Goal: Information Seeking & Learning: Learn about a topic

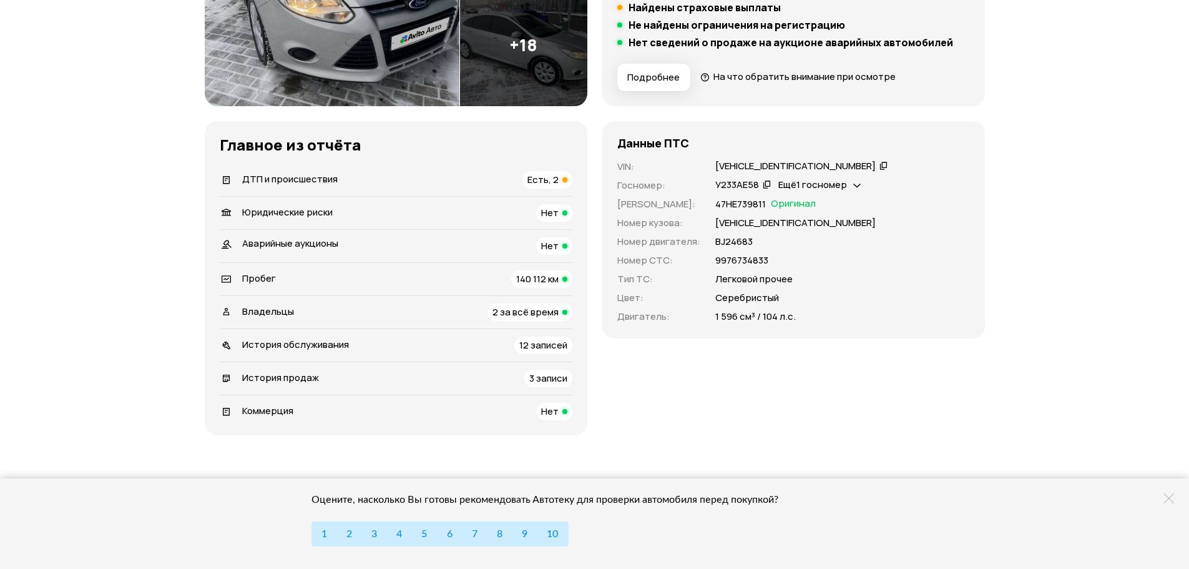
scroll to position [187, 0]
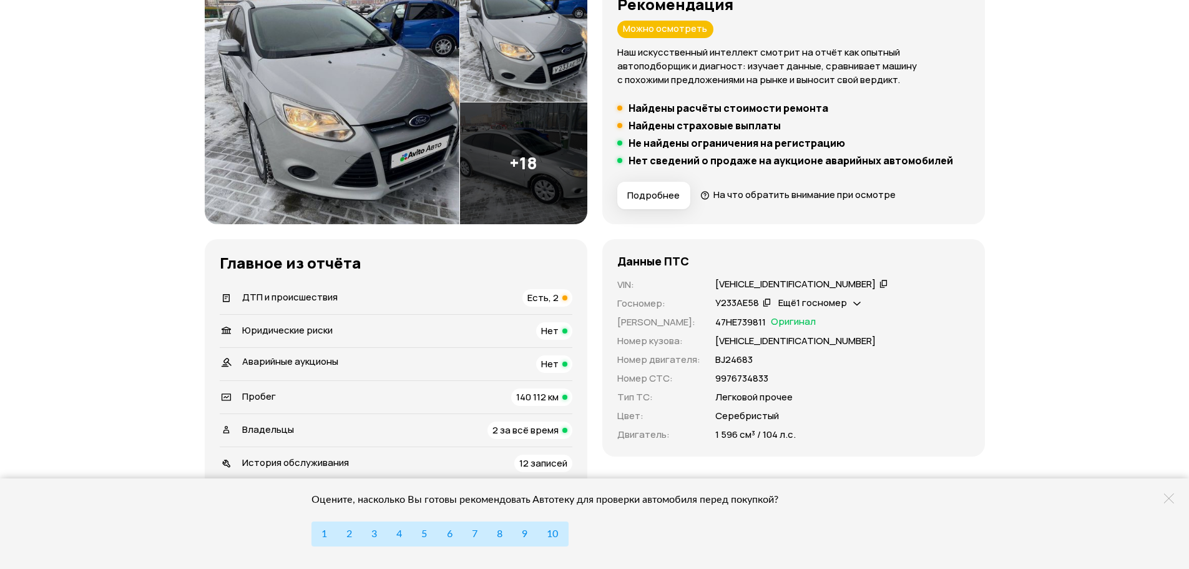
click at [359, 79] on img at bounding box center [332, 103] width 255 height 244
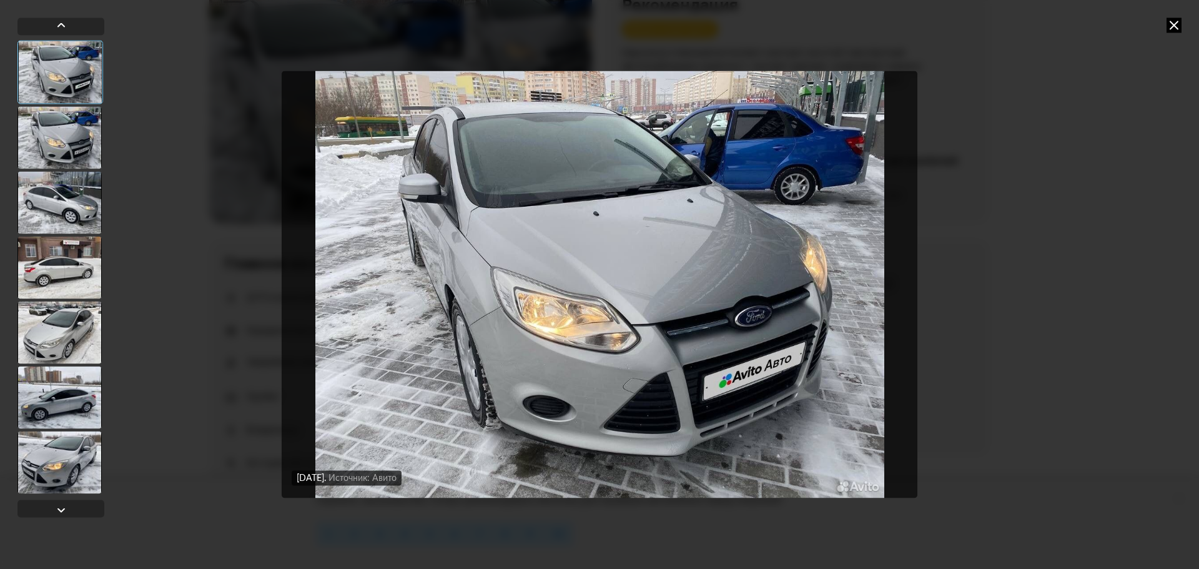
click at [14, 149] on div "21 декабря 2024 года Источник: Авито 21 декабря 2024 года Источник: Авито" at bounding box center [599, 284] width 1199 height 569
click at [47, 134] on div at bounding box center [59, 137] width 84 height 62
click at [95, 222] on div at bounding box center [59, 202] width 84 height 62
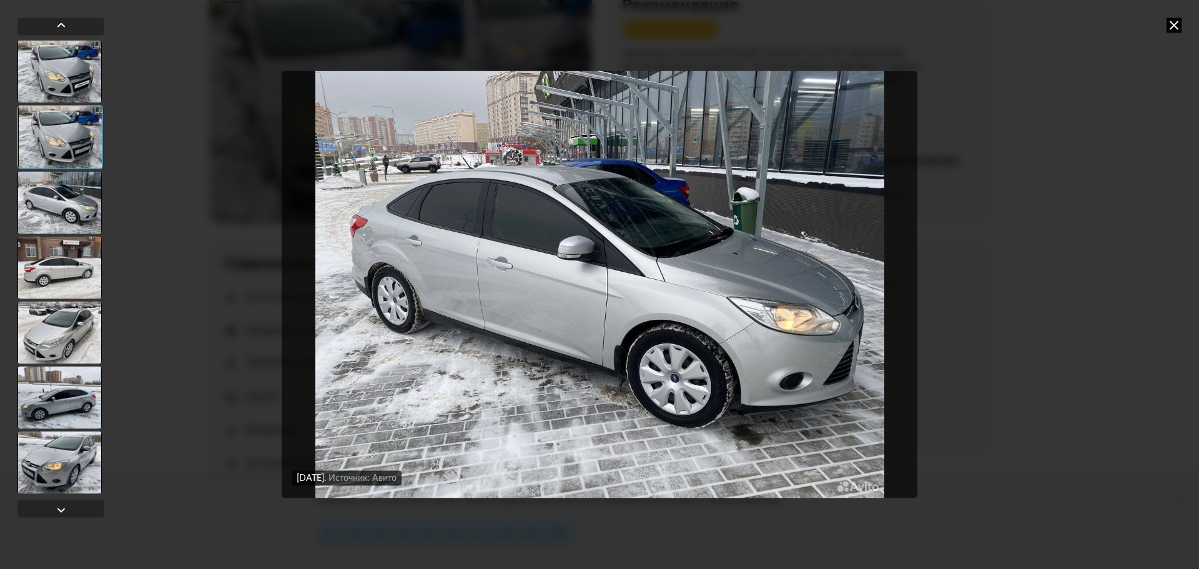
click at [93, 268] on div at bounding box center [59, 267] width 84 height 62
click at [1171, 20] on icon at bounding box center [1173, 24] width 15 height 15
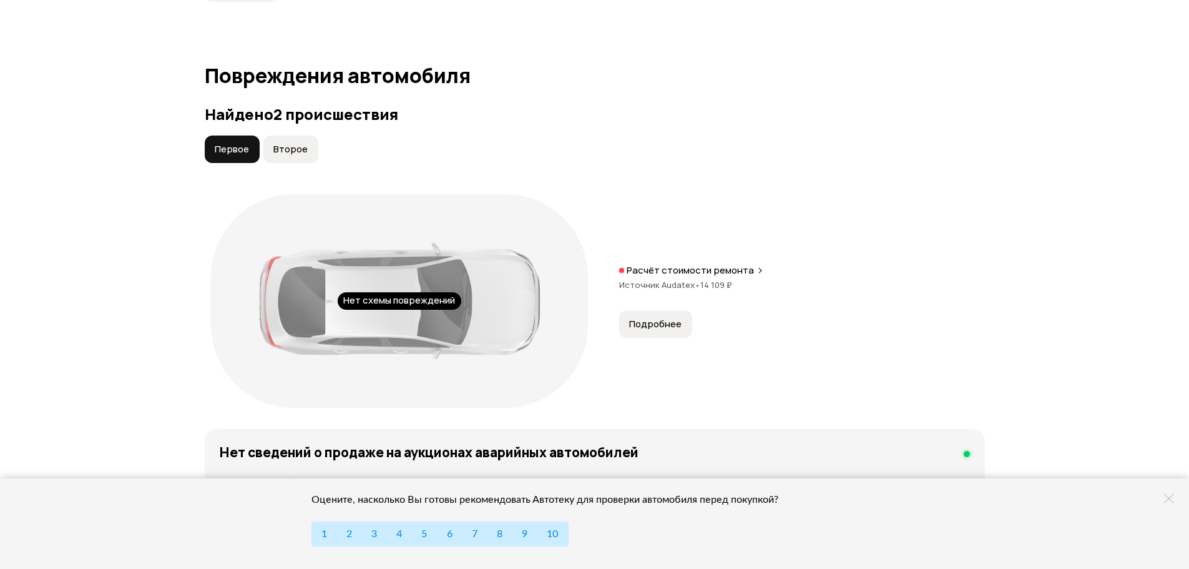
scroll to position [1249, 0]
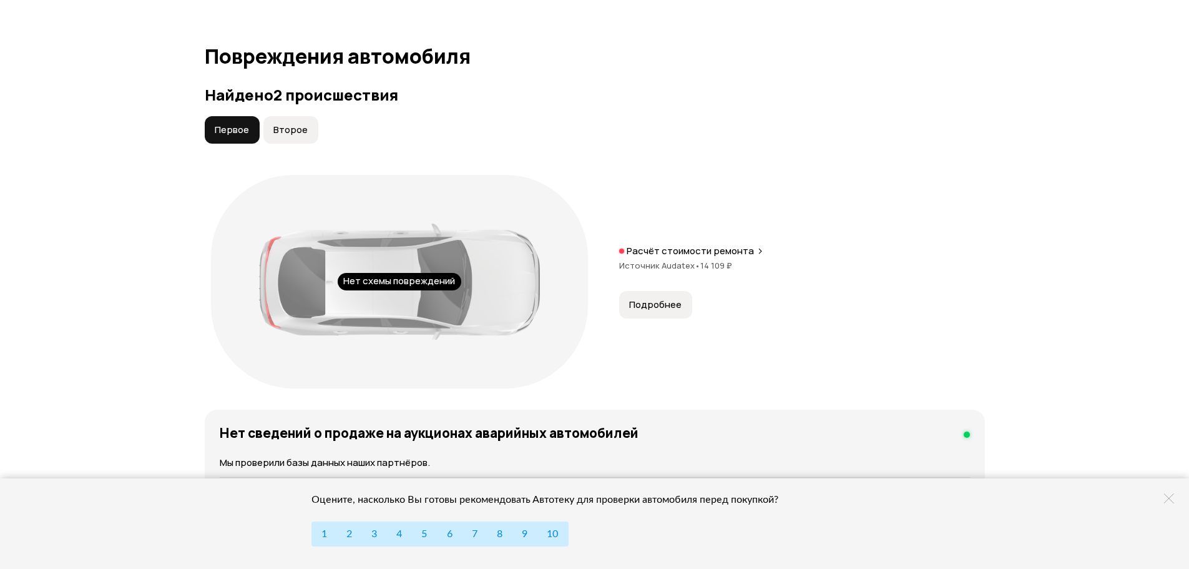
click at [272, 109] on div "Найдено 2 происшествия Первое Второе Нет схемы повреждений Расчёт стоимости рем…" at bounding box center [595, 240] width 780 height 308
click at [281, 133] on span "Второе" at bounding box center [290, 130] width 34 height 12
click at [234, 126] on span "Первое" at bounding box center [232, 130] width 34 height 12
drag, startPoint x: 311, startPoint y: 129, endPoint x: 192, endPoint y: 125, distance: 118.7
click at [312, 130] on button "Второе" at bounding box center [290, 129] width 55 height 27
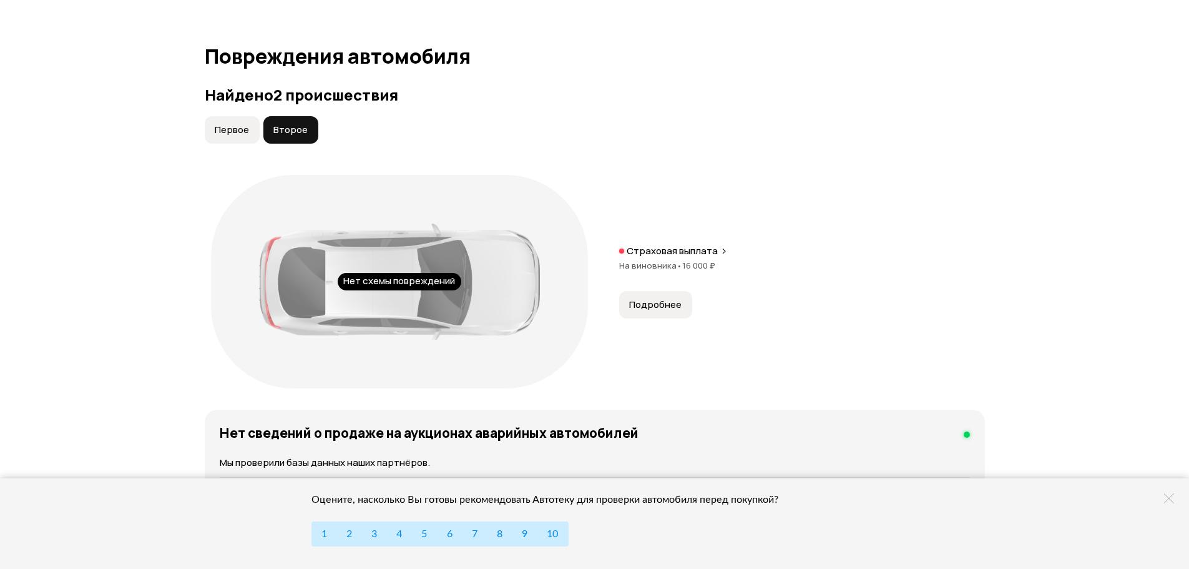
click at [244, 122] on button "Первое" at bounding box center [232, 129] width 55 height 27
drag, startPoint x: 260, startPoint y: 129, endPoint x: 244, endPoint y: 129, distance: 16.9
click at [249, 129] on div "Первое Второе" at bounding box center [261, 129] width 117 height 27
click at [226, 132] on span "Первое" at bounding box center [232, 130] width 34 height 12
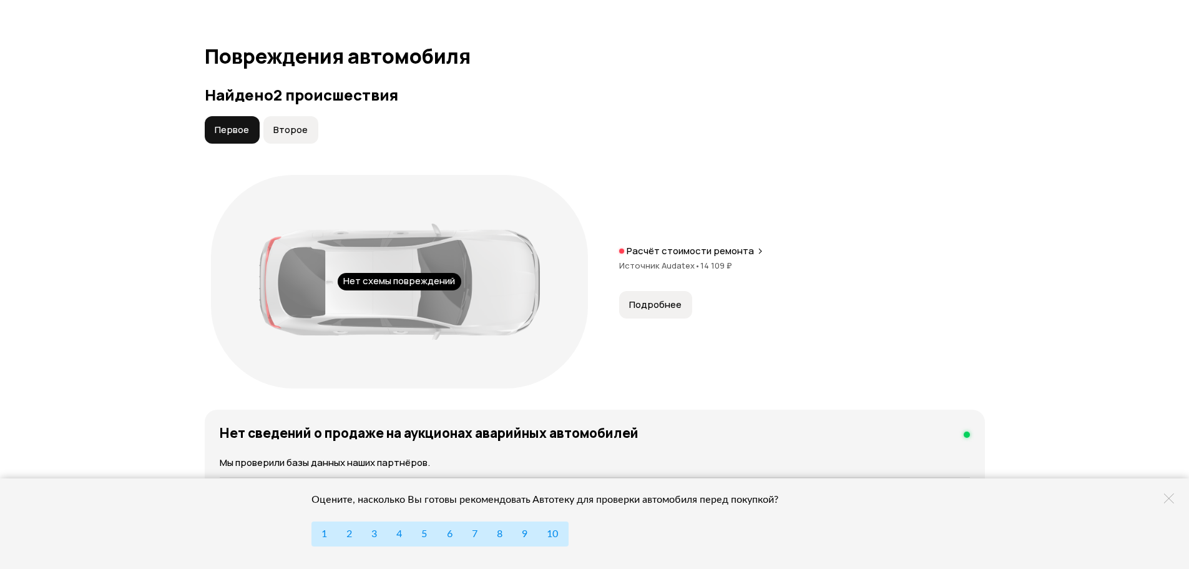
click at [240, 128] on span "Первое" at bounding box center [232, 130] width 34 height 12
click at [280, 135] on span "Второе" at bounding box center [290, 130] width 34 height 12
click at [246, 130] on span "Первое" at bounding box center [232, 130] width 34 height 12
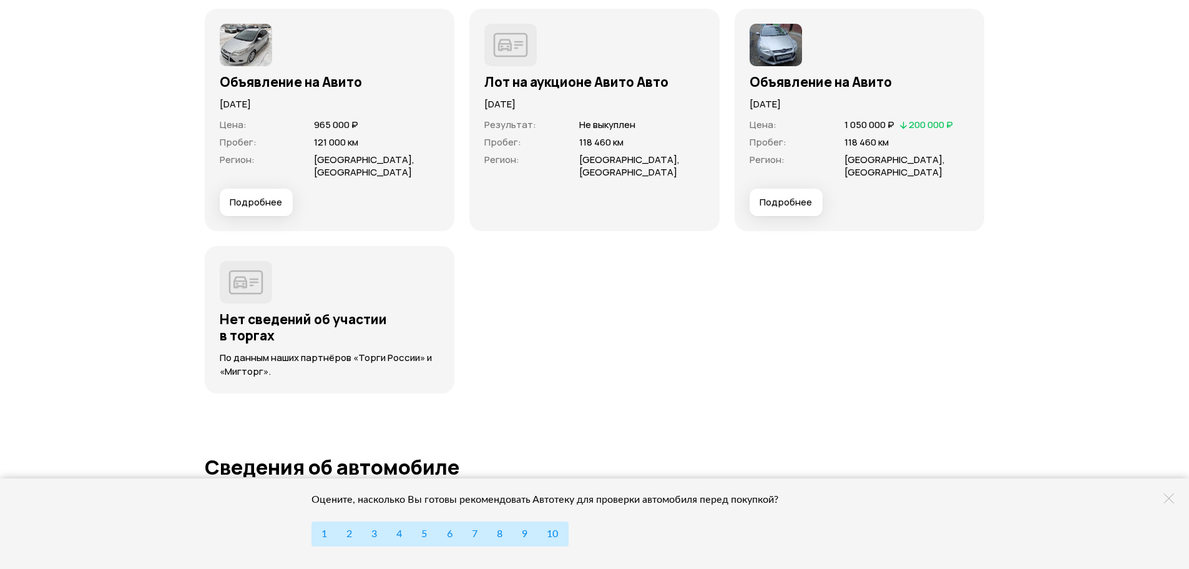
scroll to position [3559, 0]
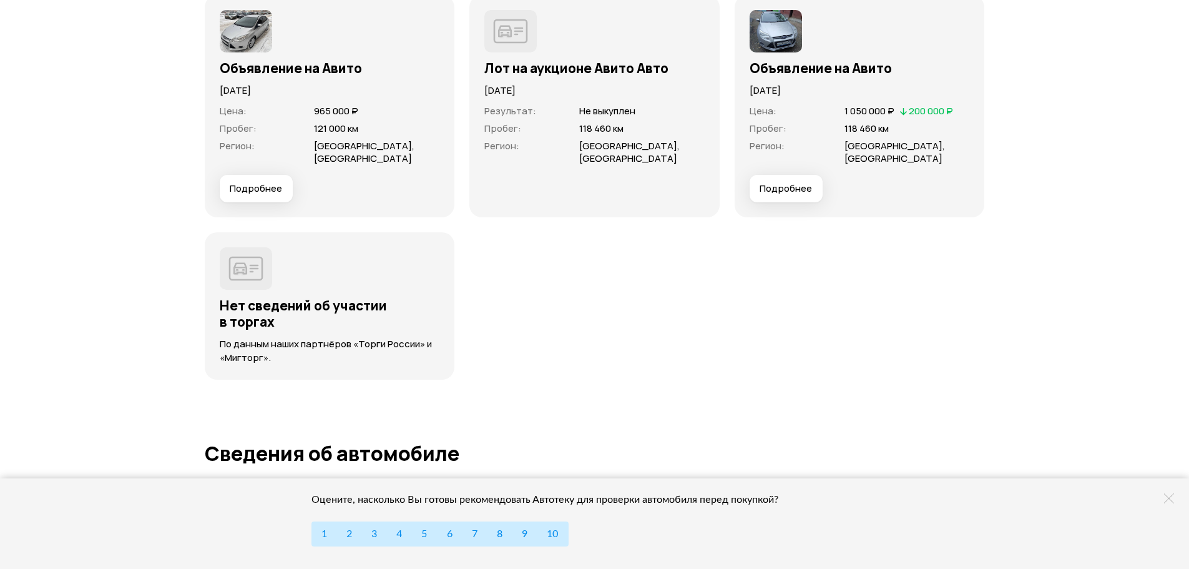
click at [793, 183] on span "Подробнее" at bounding box center [786, 188] width 52 height 12
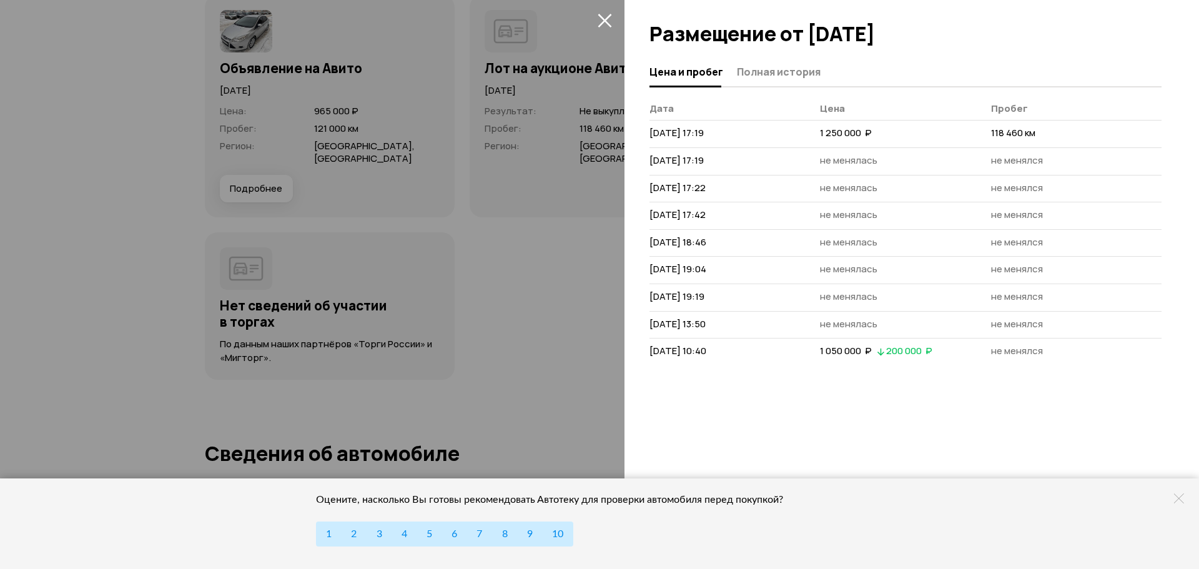
click at [783, 67] on span "Полная история" at bounding box center [779, 72] width 84 height 12
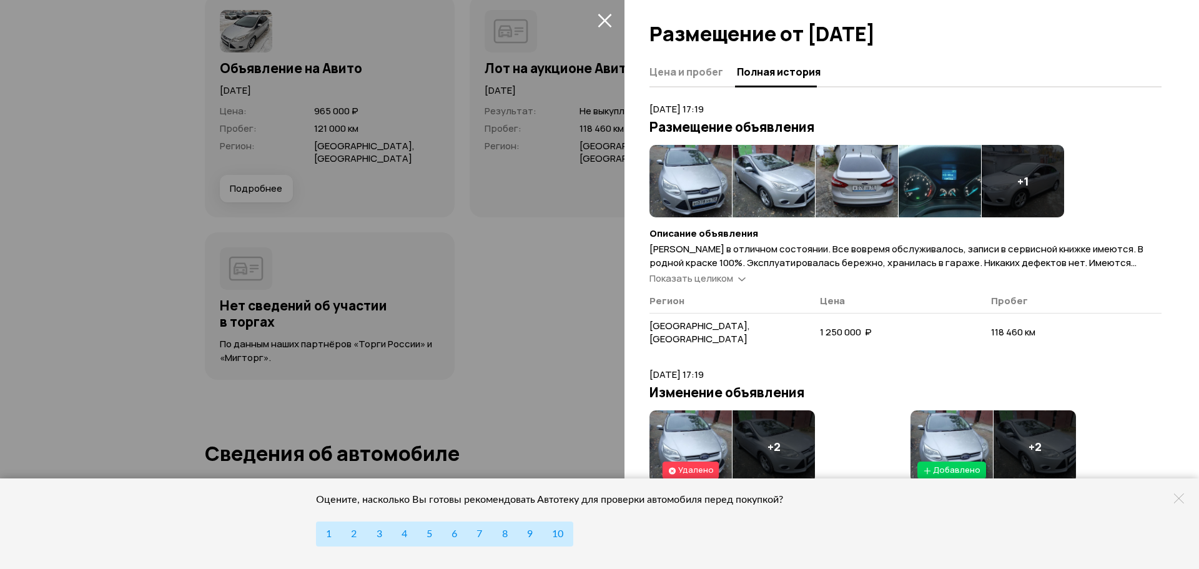
click at [712, 187] on img at bounding box center [690, 181] width 82 height 72
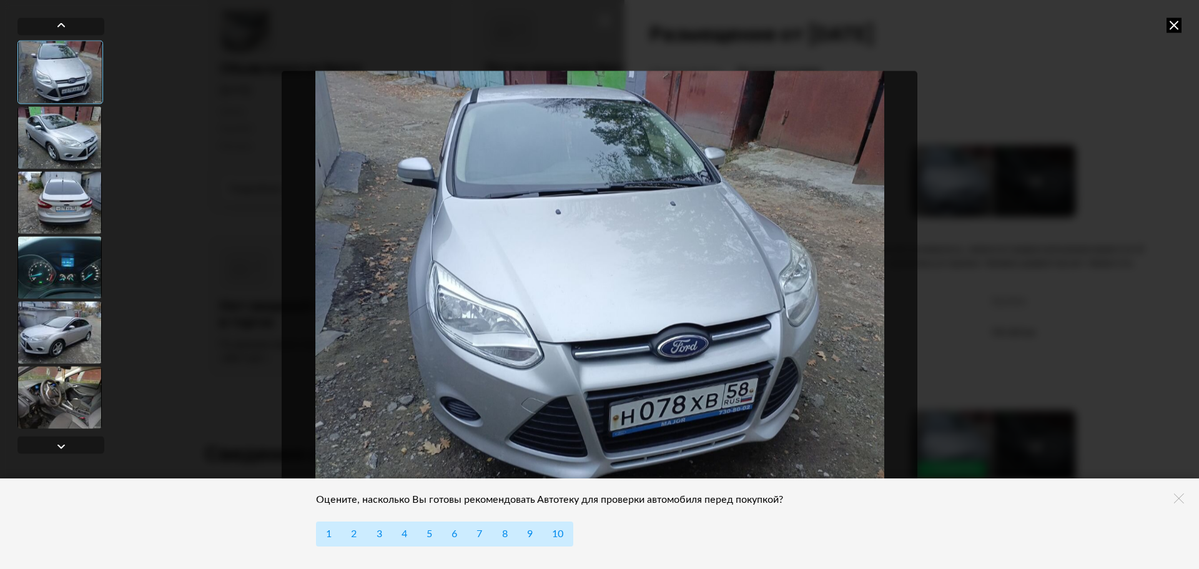
click at [36, 253] on div at bounding box center [59, 267] width 84 height 62
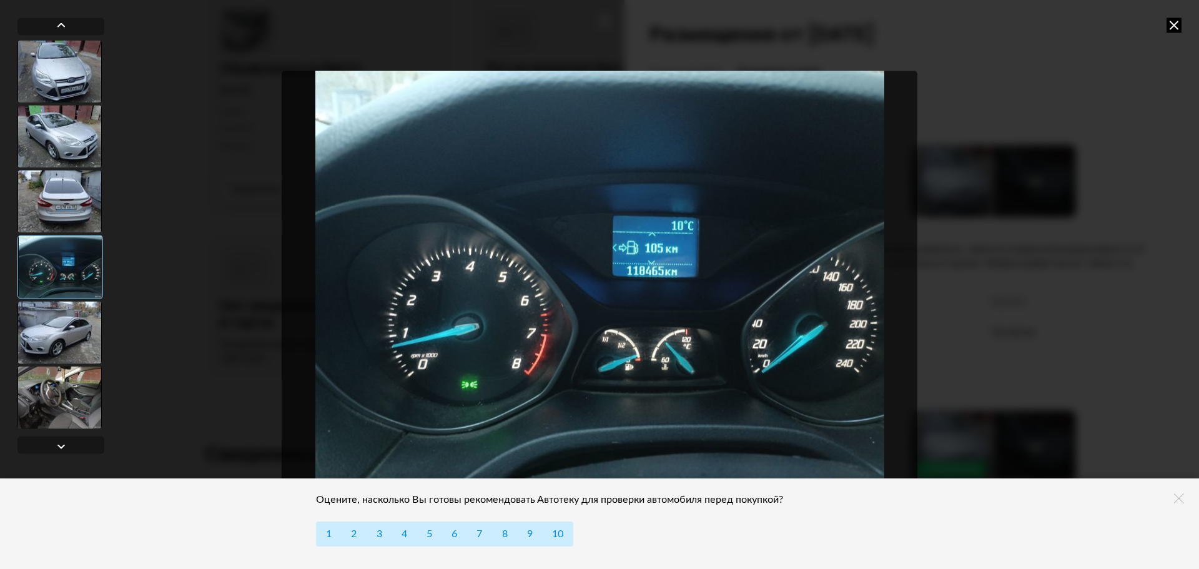
click at [67, 338] on div at bounding box center [59, 332] width 84 height 62
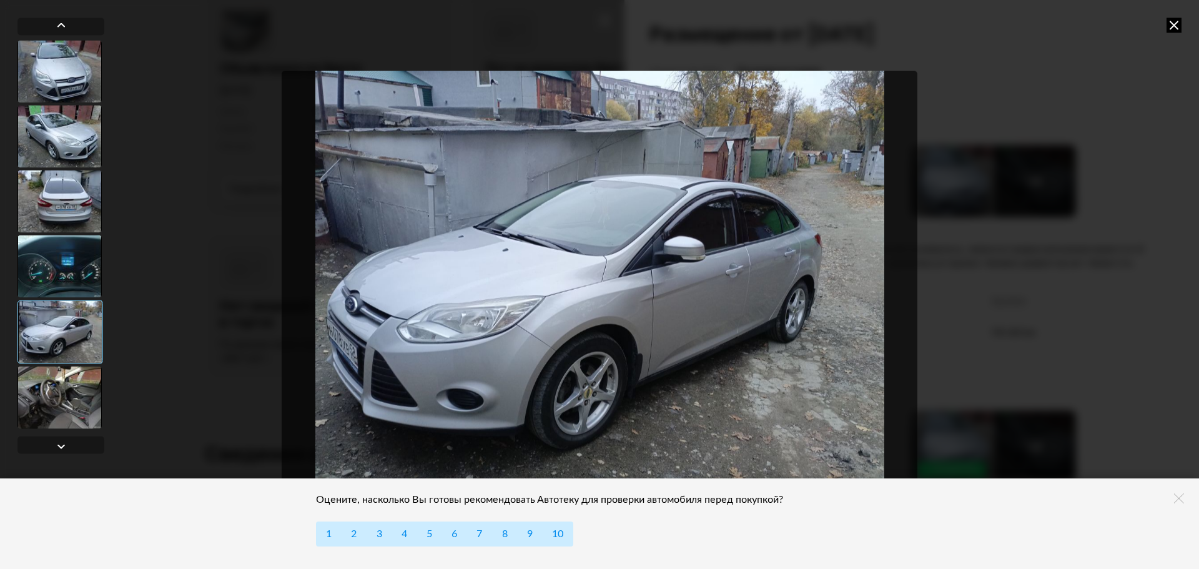
click at [66, 392] on div at bounding box center [59, 397] width 84 height 62
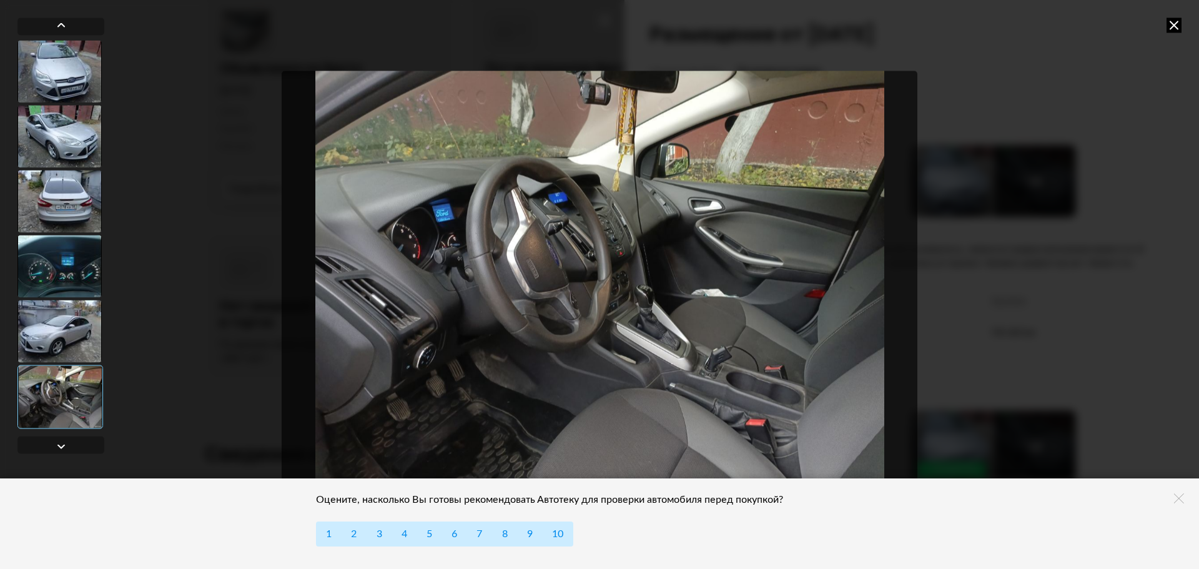
click at [1171, 22] on icon at bounding box center [1173, 24] width 15 height 15
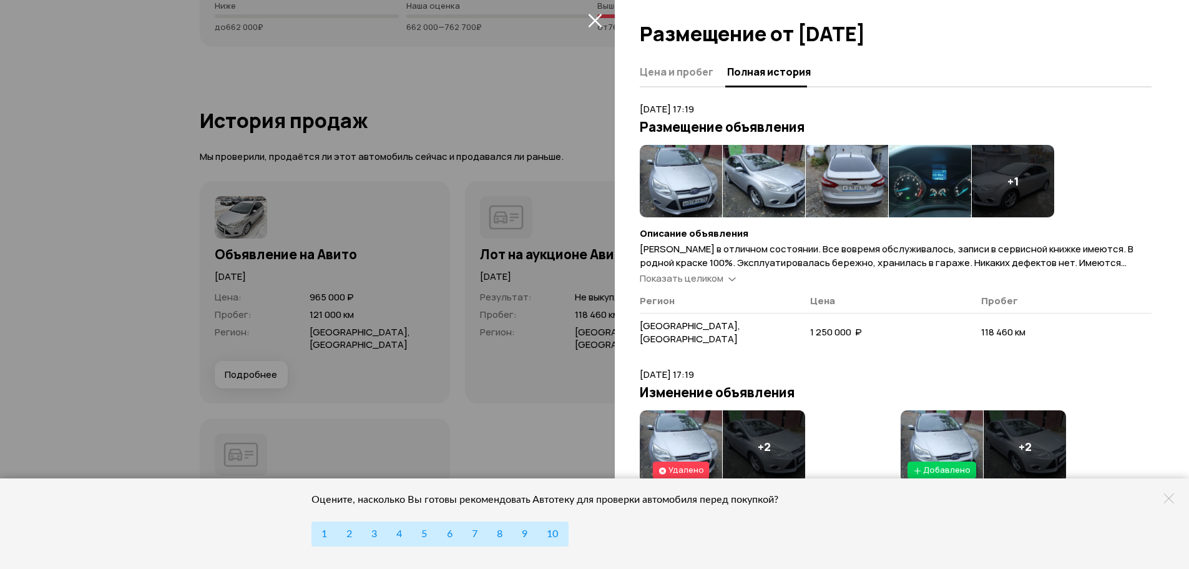
scroll to position [3372, 0]
click at [599, 16] on icon "закрыть" at bounding box center [595, 20] width 14 height 14
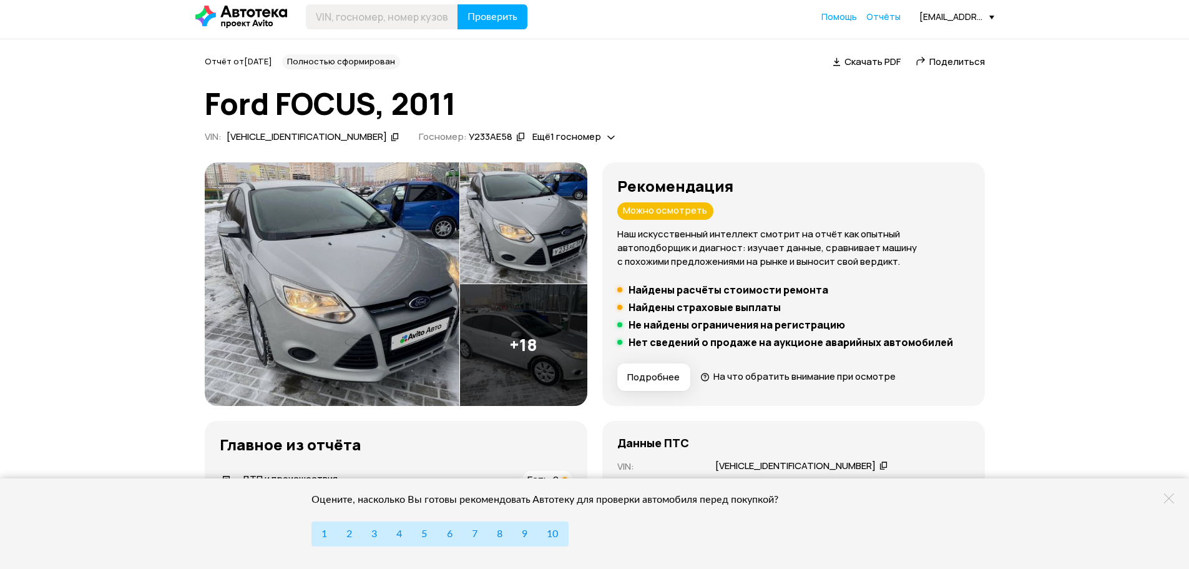
scroll to position [0, 0]
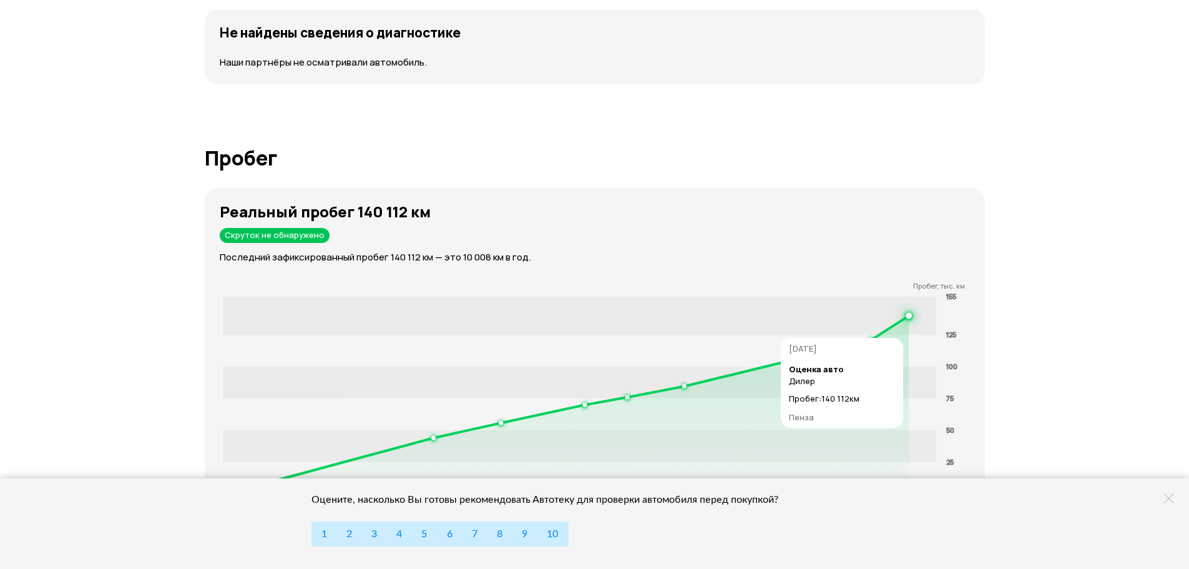
scroll to position [1936, 0]
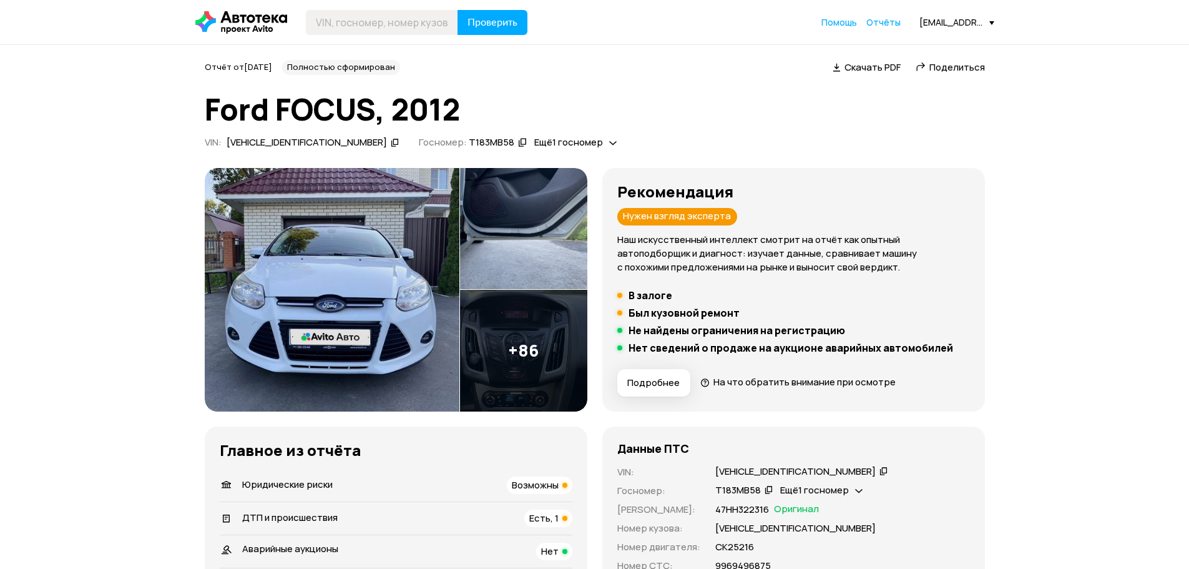
click at [361, 262] on img at bounding box center [332, 290] width 255 height 244
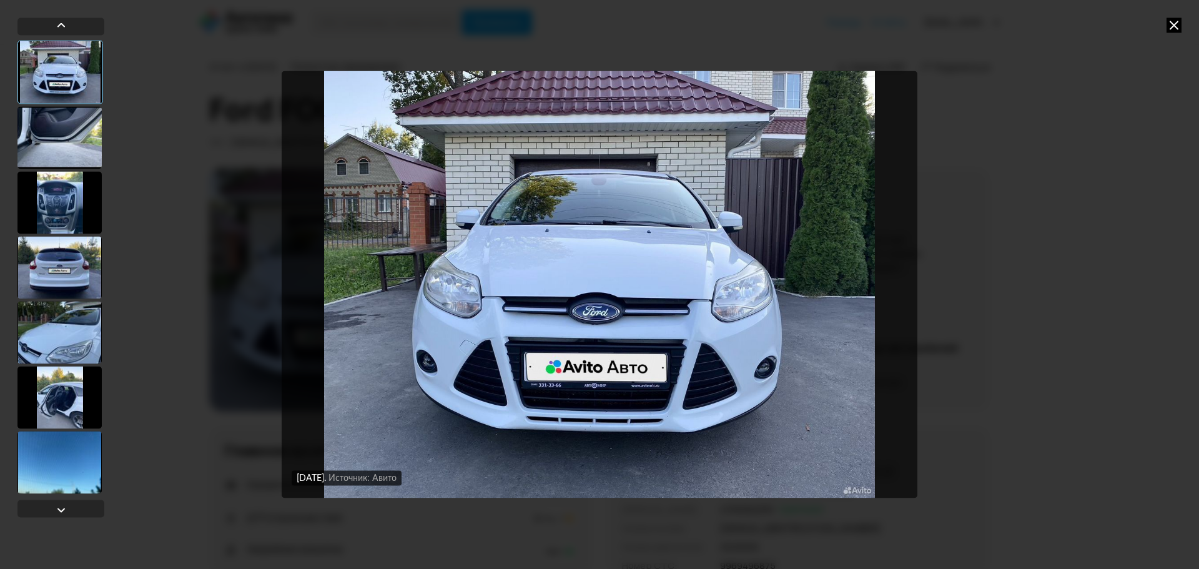
click at [78, 117] on div at bounding box center [59, 137] width 84 height 62
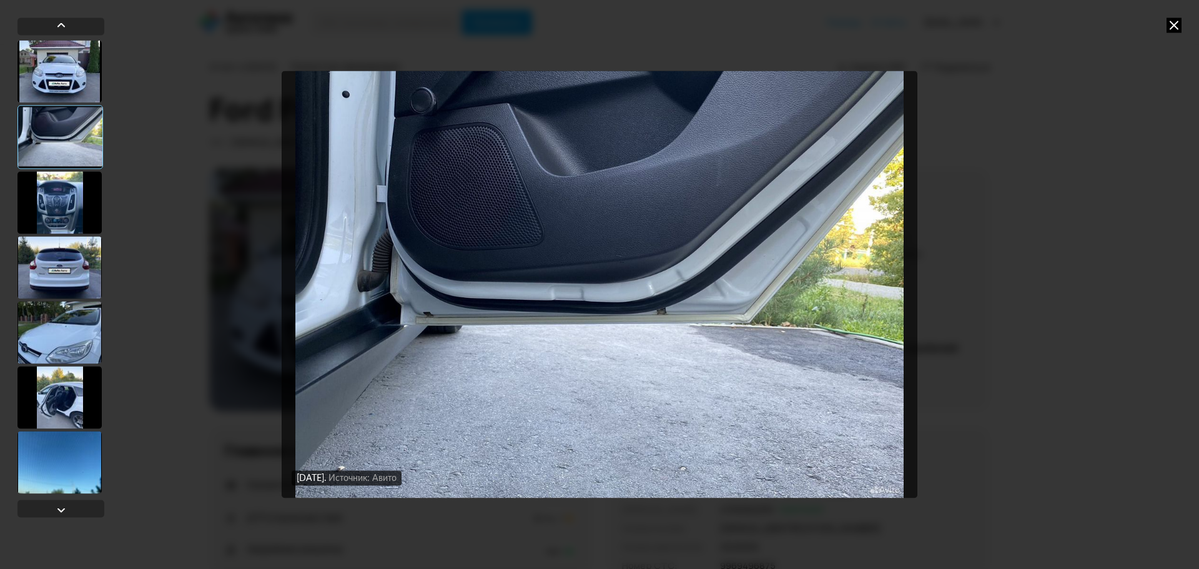
click at [54, 189] on div at bounding box center [59, 202] width 84 height 62
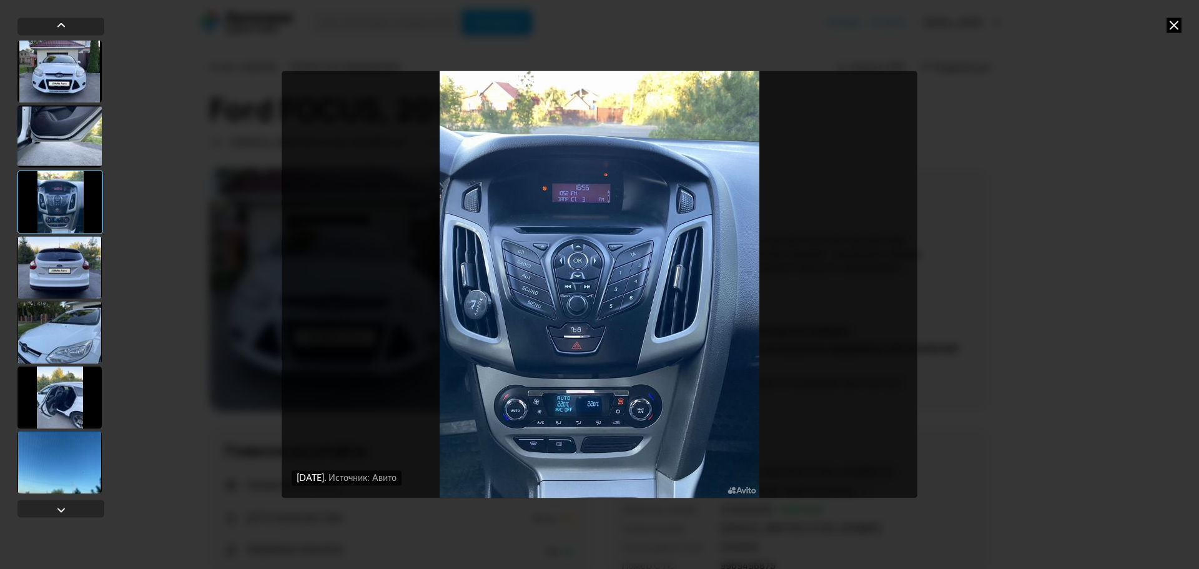
click at [47, 265] on div at bounding box center [59, 267] width 84 height 62
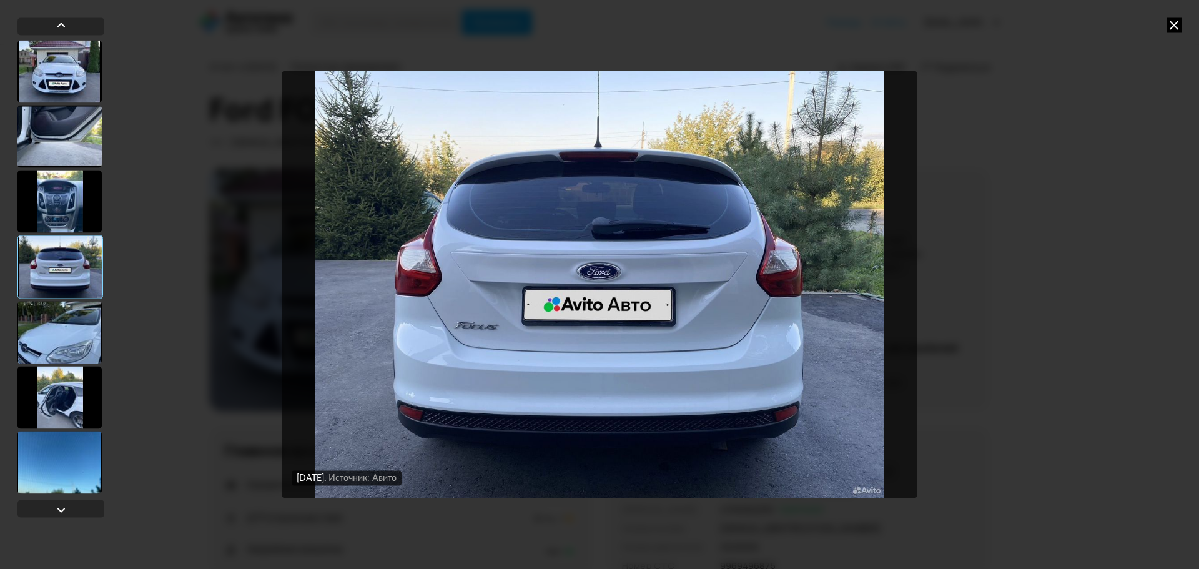
click at [52, 325] on div at bounding box center [59, 332] width 84 height 62
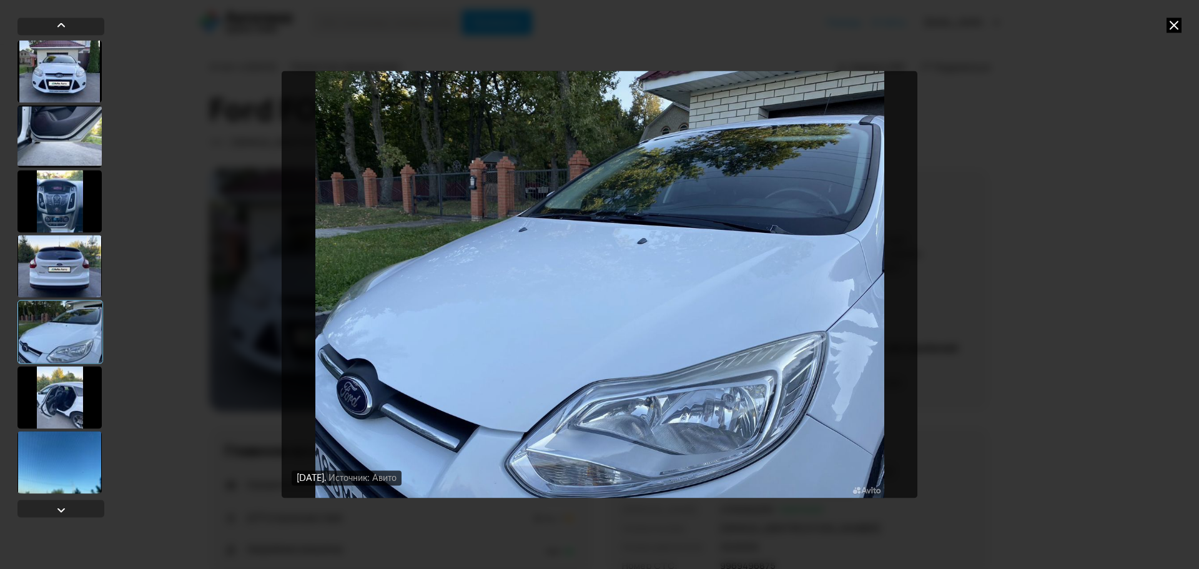
click at [75, 406] on div at bounding box center [59, 397] width 84 height 62
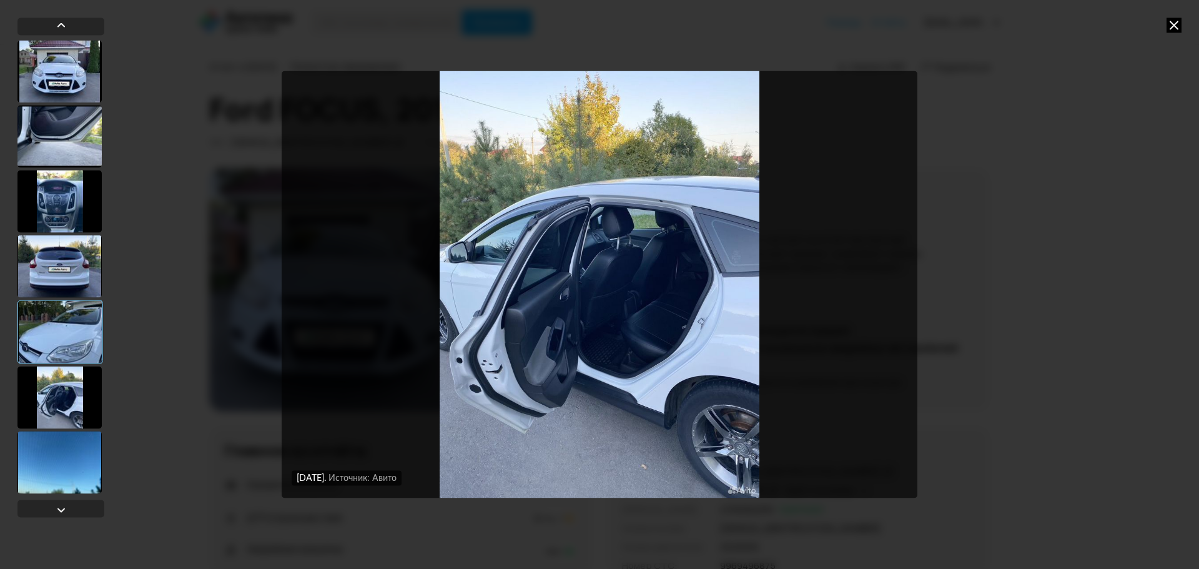
click at [51, 456] on div at bounding box center [59, 462] width 84 height 62
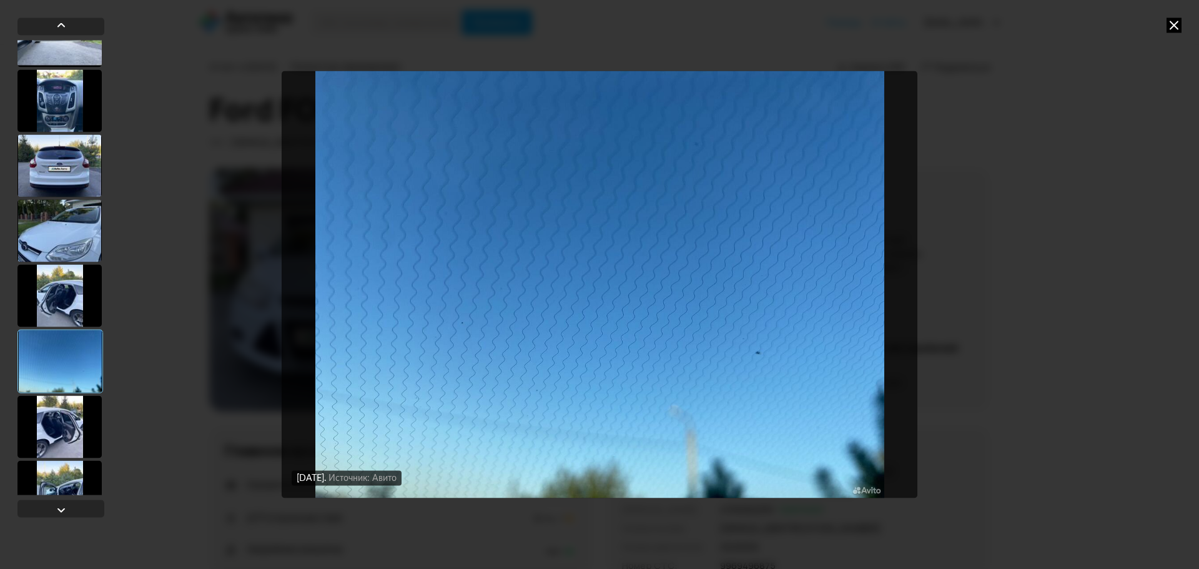
scroll to position [125, 0]
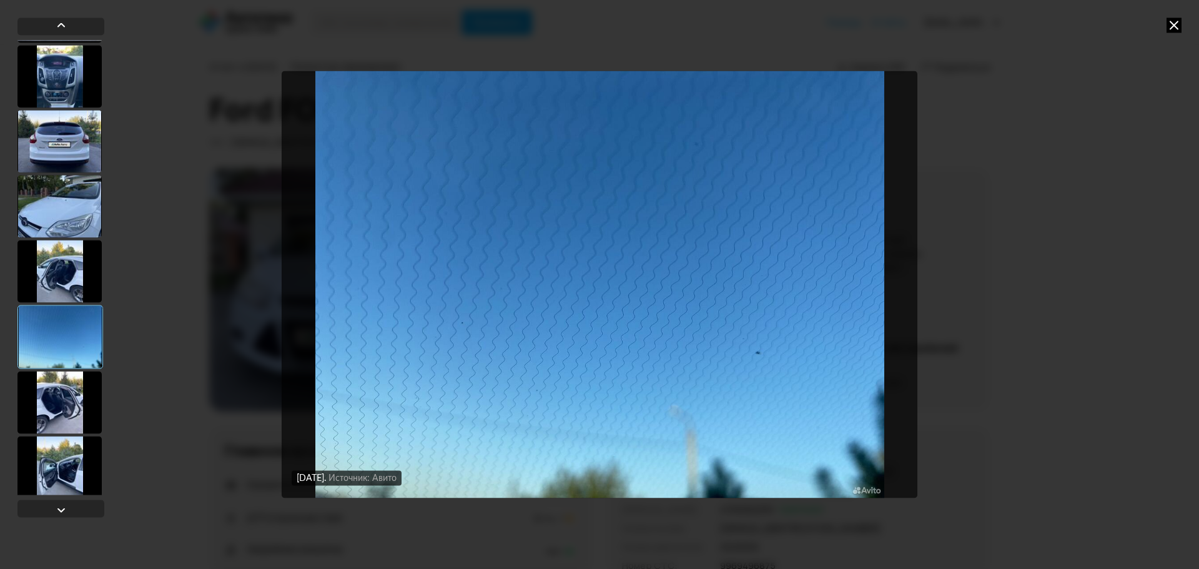
click at [46, 401] on div at bounding box center [59, 402] width 84 height 62
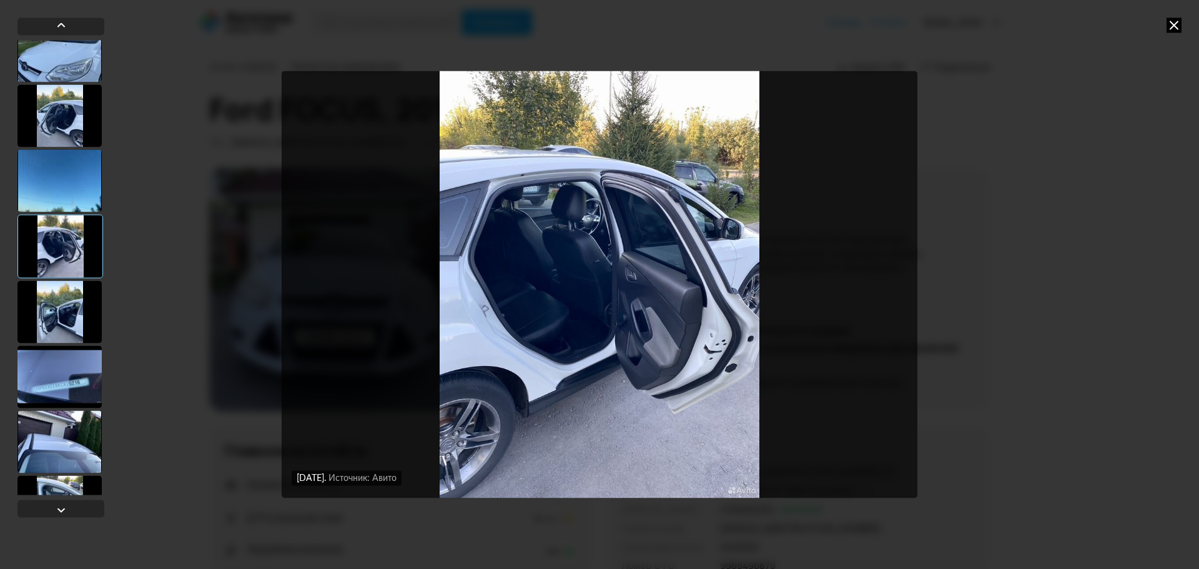
scroll to position [312, 0]
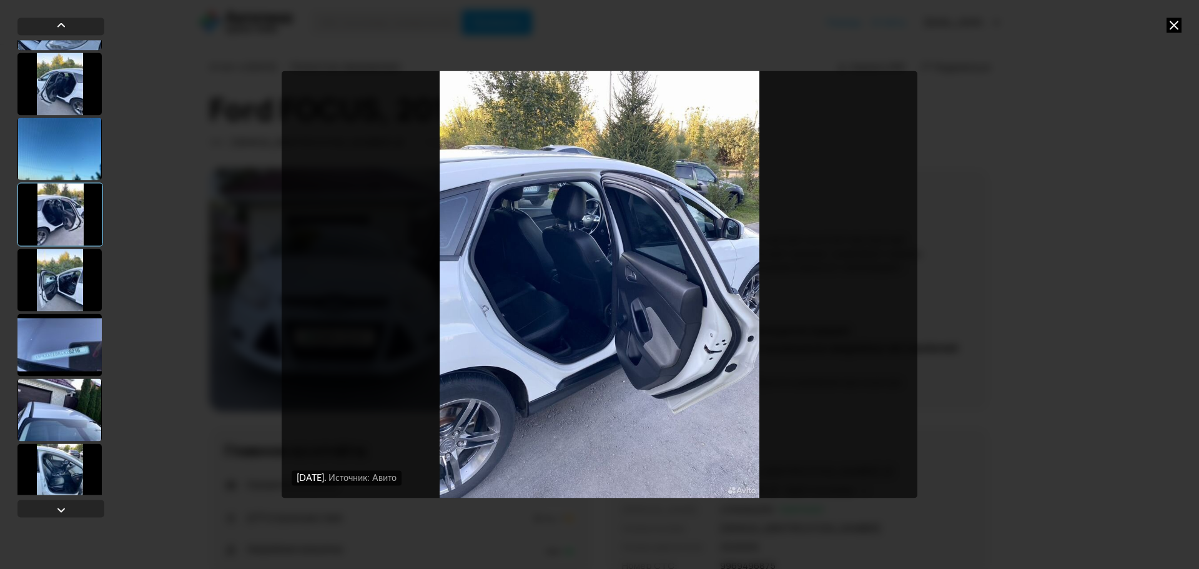
click at [74, 288] on div at bounding box center [59, 280] width 84 height 62
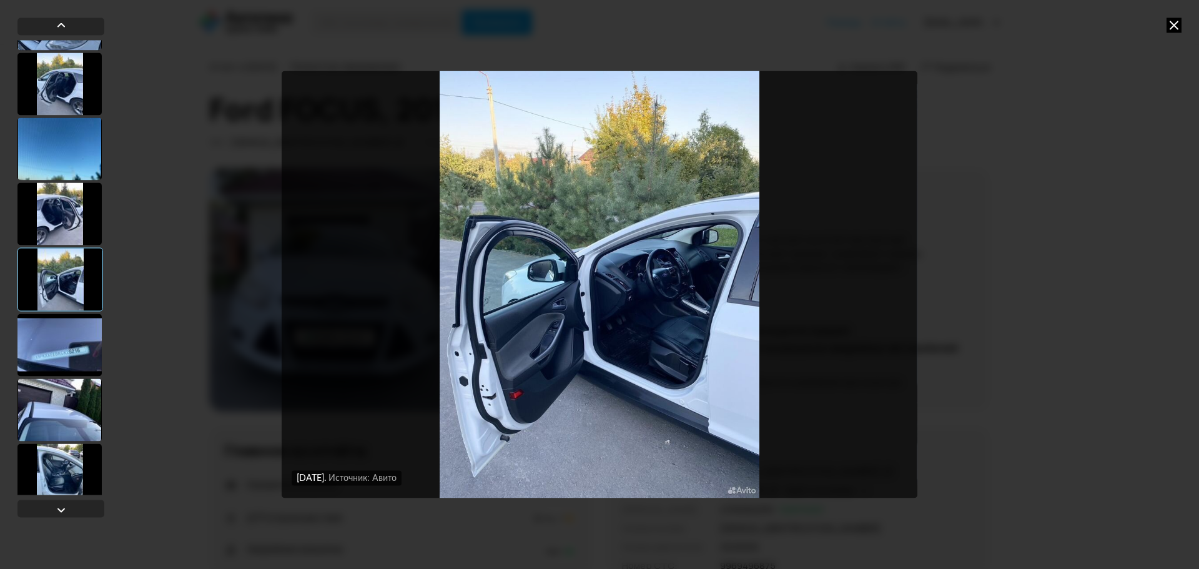
click at [71, 338] on div at bounding box center [59, 344] width 84 height 62
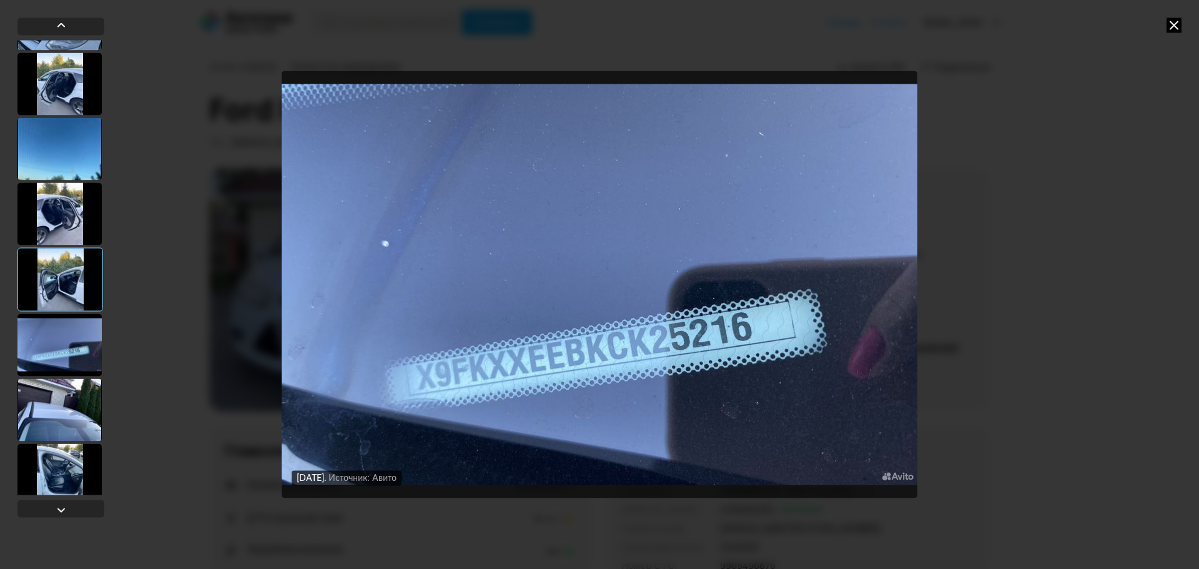
click at [67, 394] on div at bounding box center [59, 409] width 84 height 62
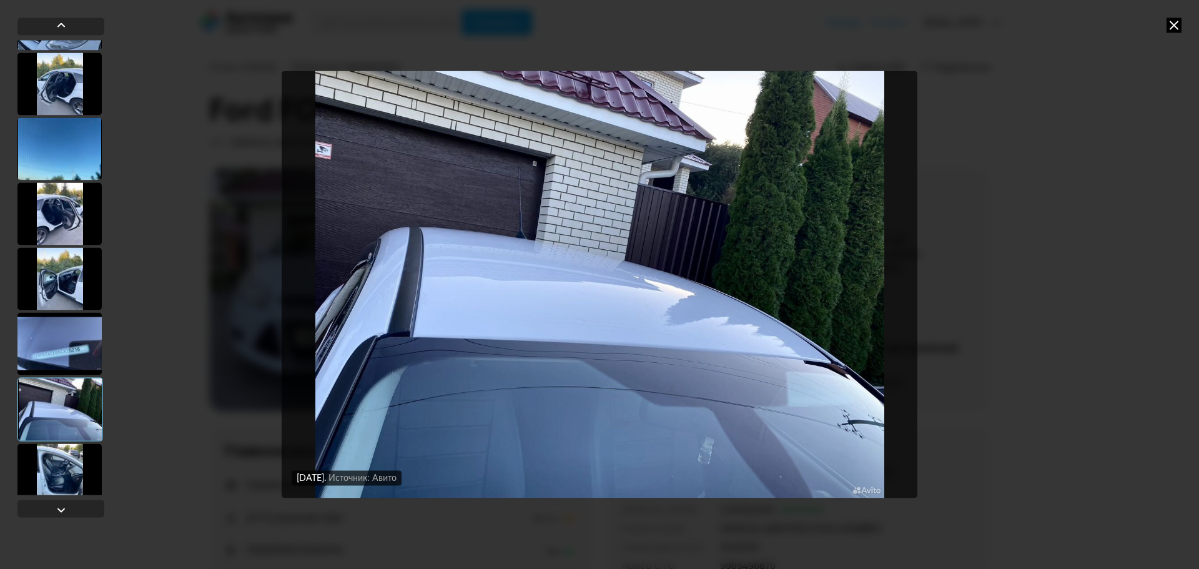
click at [56, 329] on div at bounding box center [59, 343] width 84 height 62
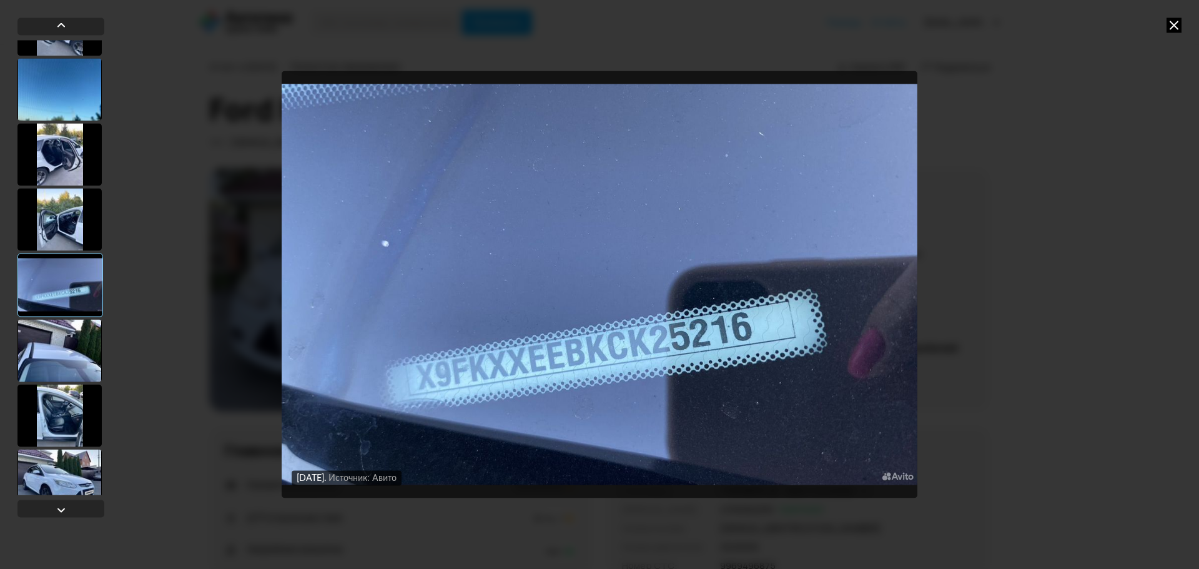
scroll to position [375, 0]
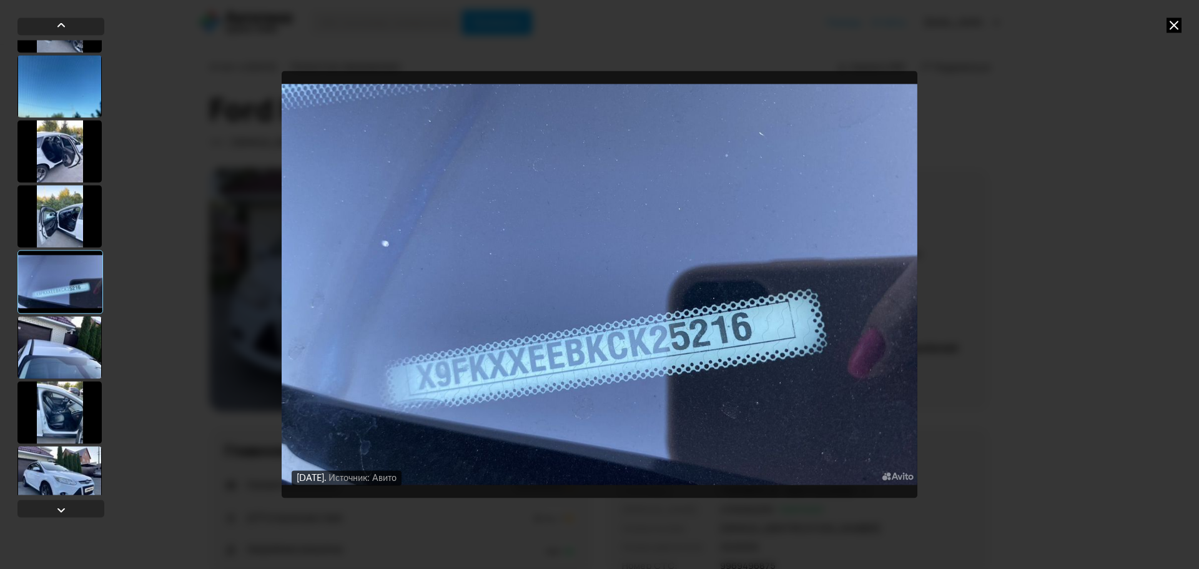
drag, startPoint x: 61, startPoint y: 322, endPoint x: 62, endPoint y: 329, distance: 7.6
click at [61, 322] on div at bounding box center [59, 347] width 84 height 62
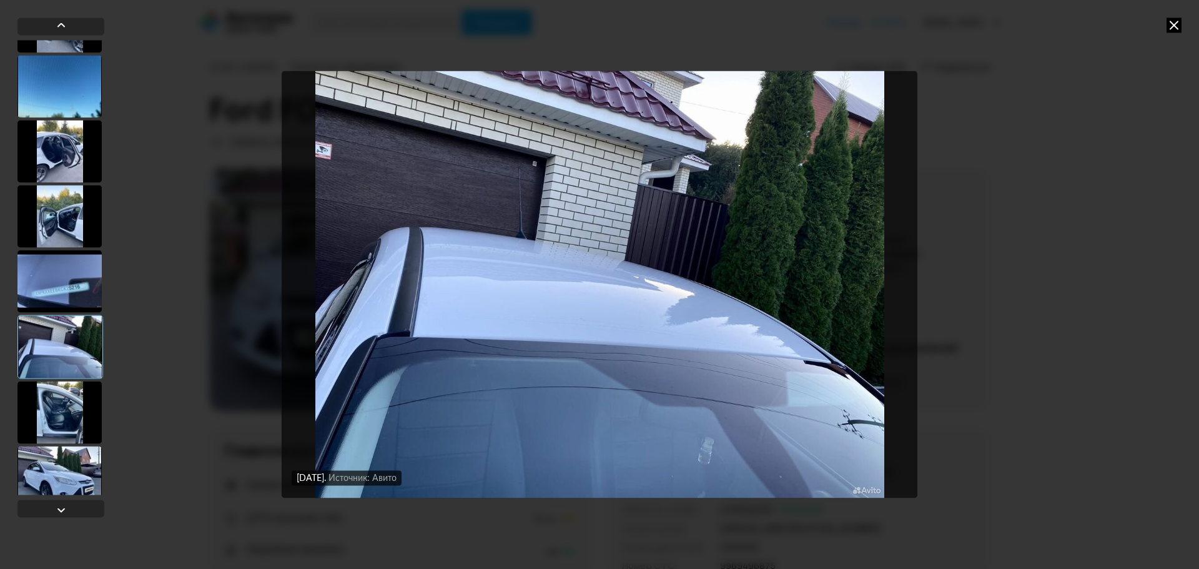
click at [66, 400] on div at bounding box center [59, 412] width 84 height 62
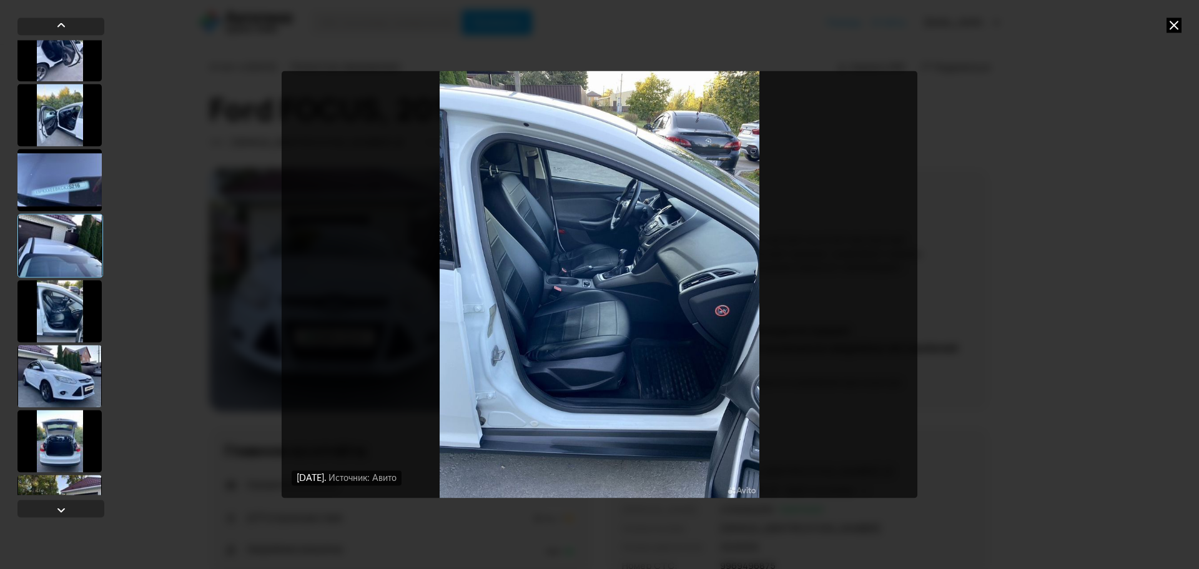
scroll to position [500, 0]
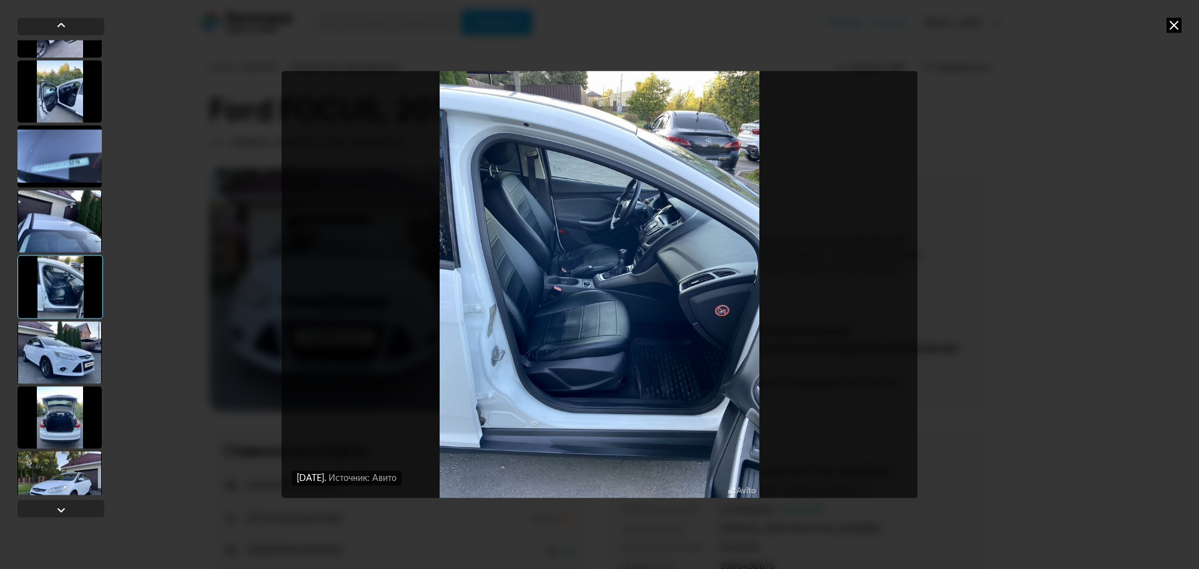
click at [72, 358] on div at bounding box center [59, 352] width 84 height 62
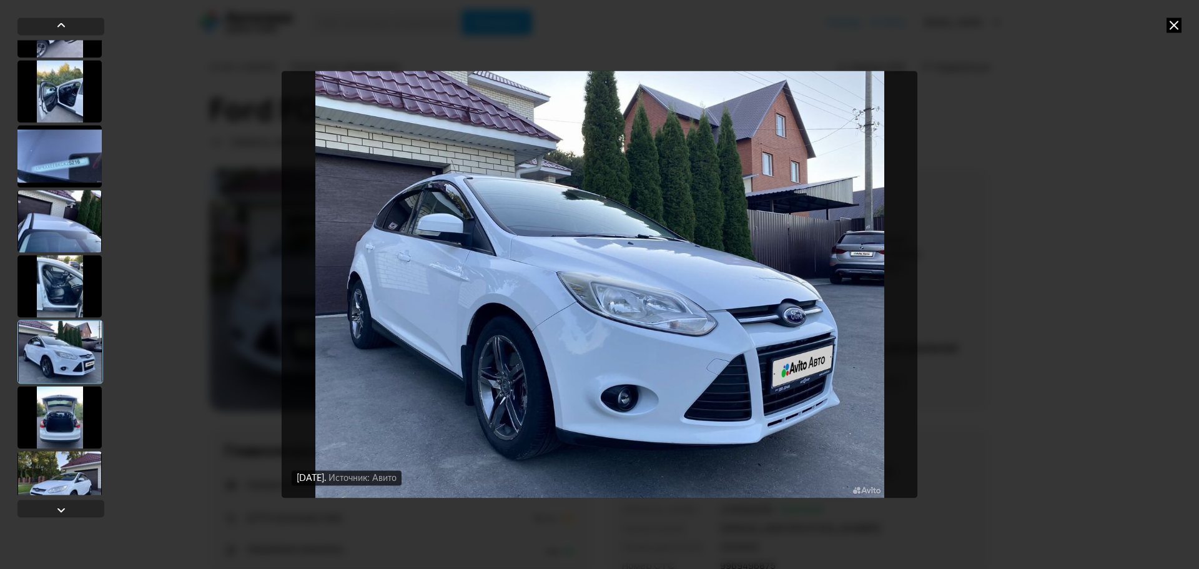
click at [62, 404] on div at bounding box center [59, 417] width 84 height 62
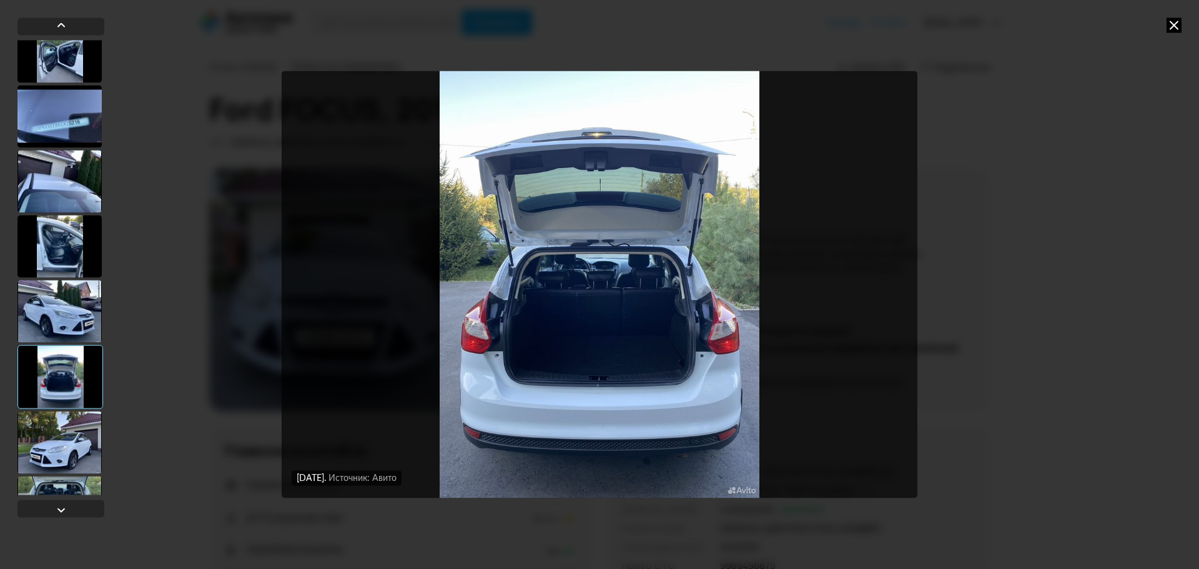
scroll to position [687, 0]
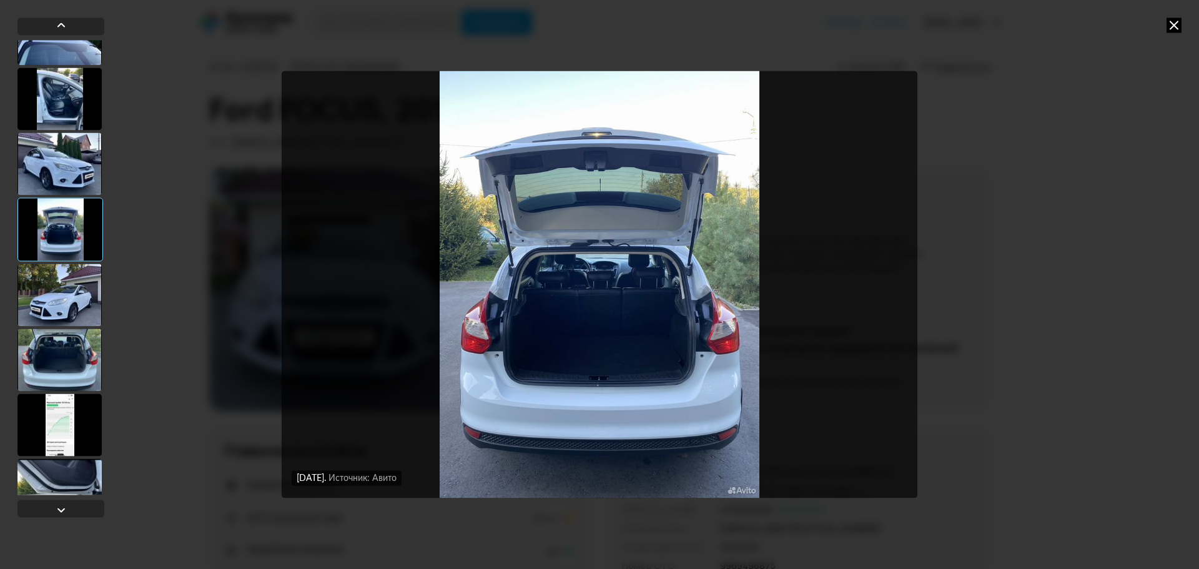
click at [54, 323] on div at bounding box center [59, 294] width 84 height 62
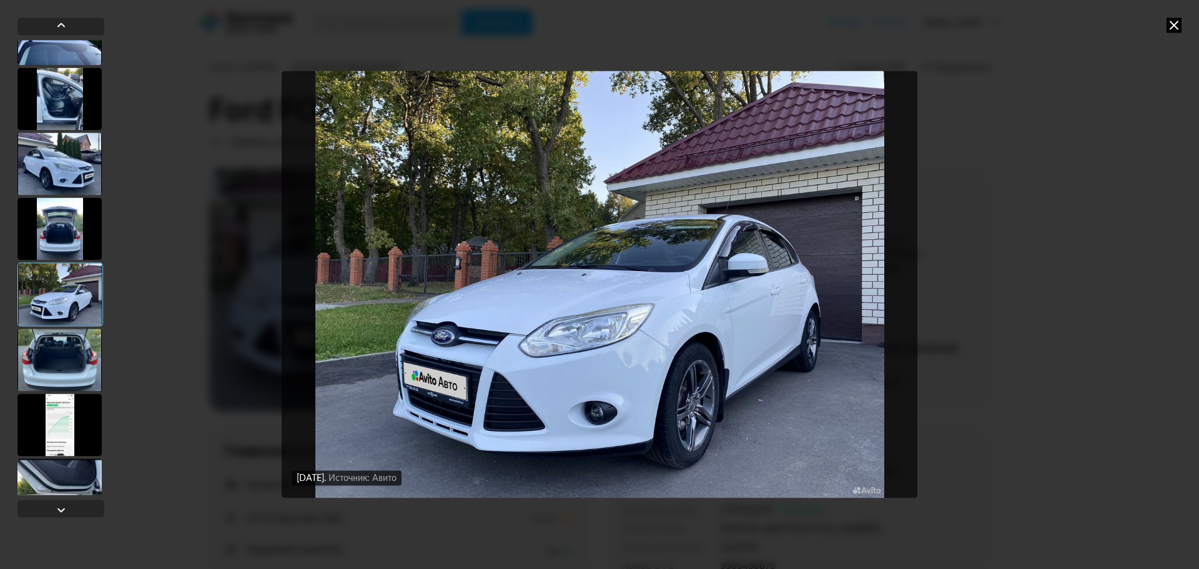
drag, startPoint x: 72, startPoint y: 363, endPoint x: 71, endPoint y: 352, distance: 10.7
click at [72, 362] on div at bounding box center [59, 359] width 84 height 62
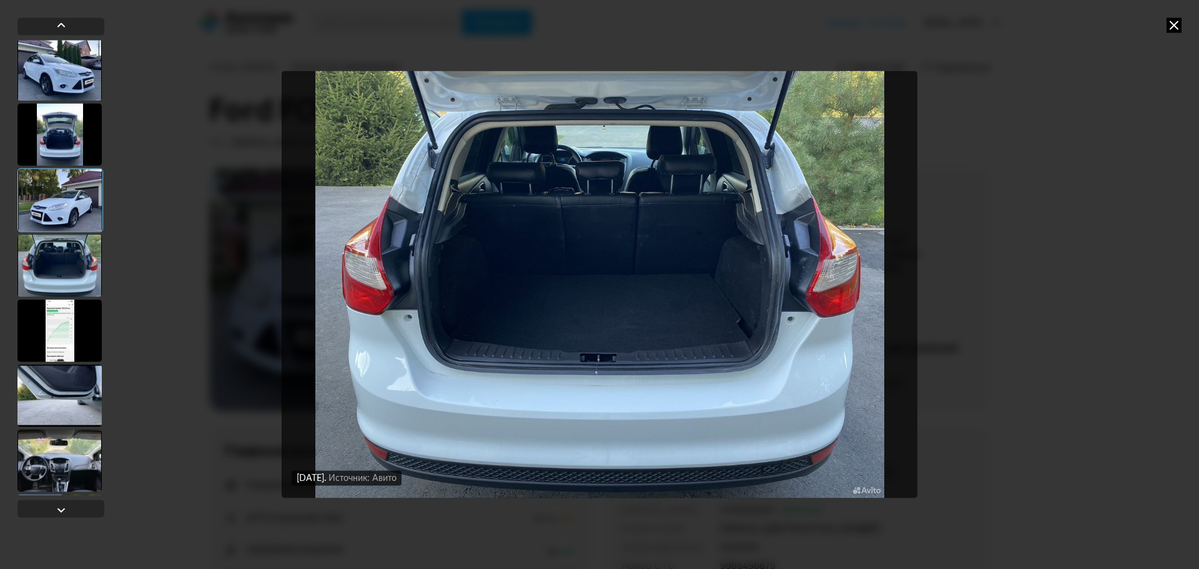
scroll to position [812, 0]
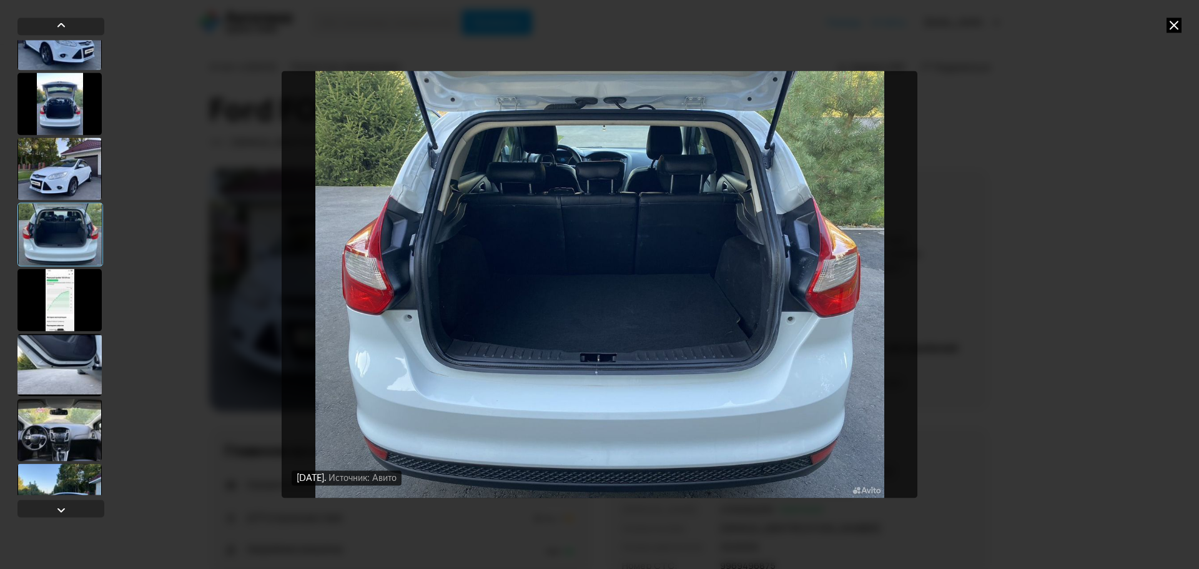
click at [72, 303] on div at bounding box center [59, 299] width 84 height 62
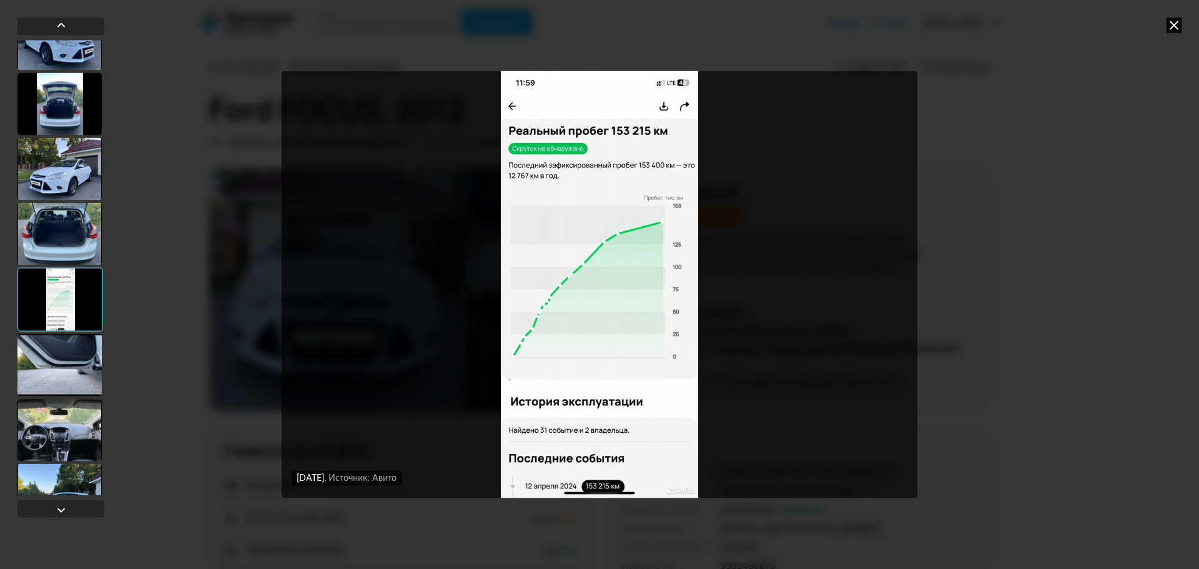
click at [68, 343] on div at bounding box center [59, 364] width 84 height 62
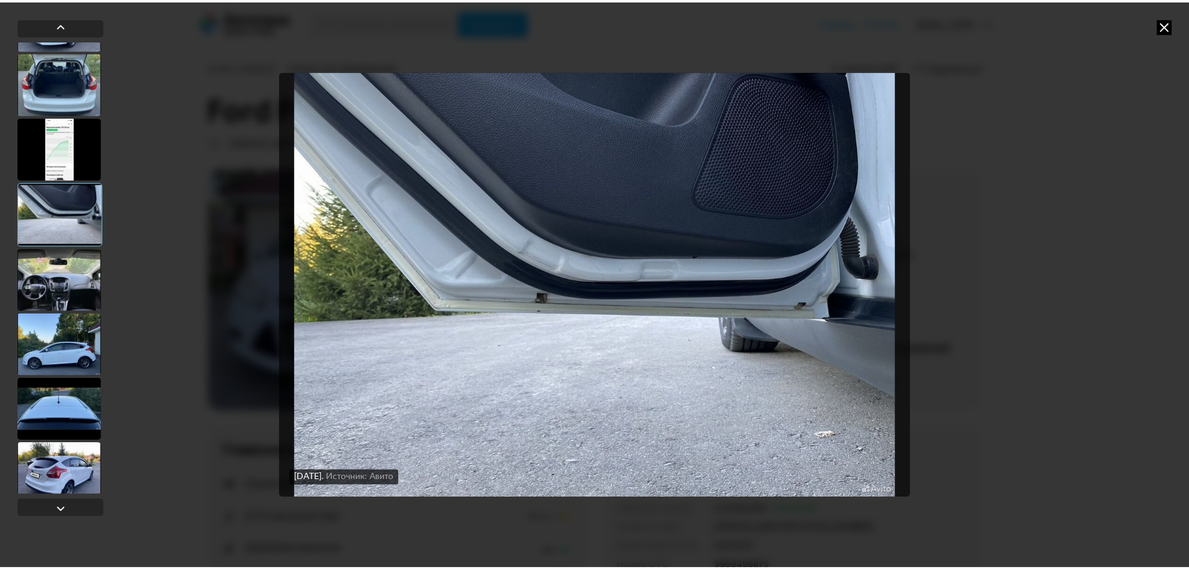
scroll to position [999, 0]
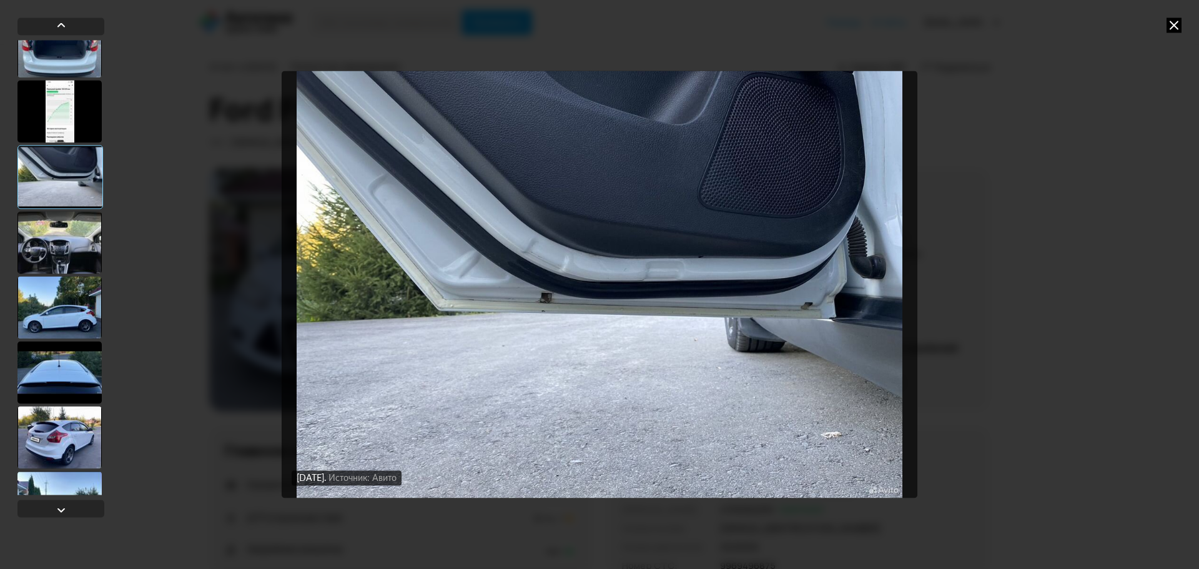
click at [68, 262] on div at bounding box center [59, 242] width 84 height 62
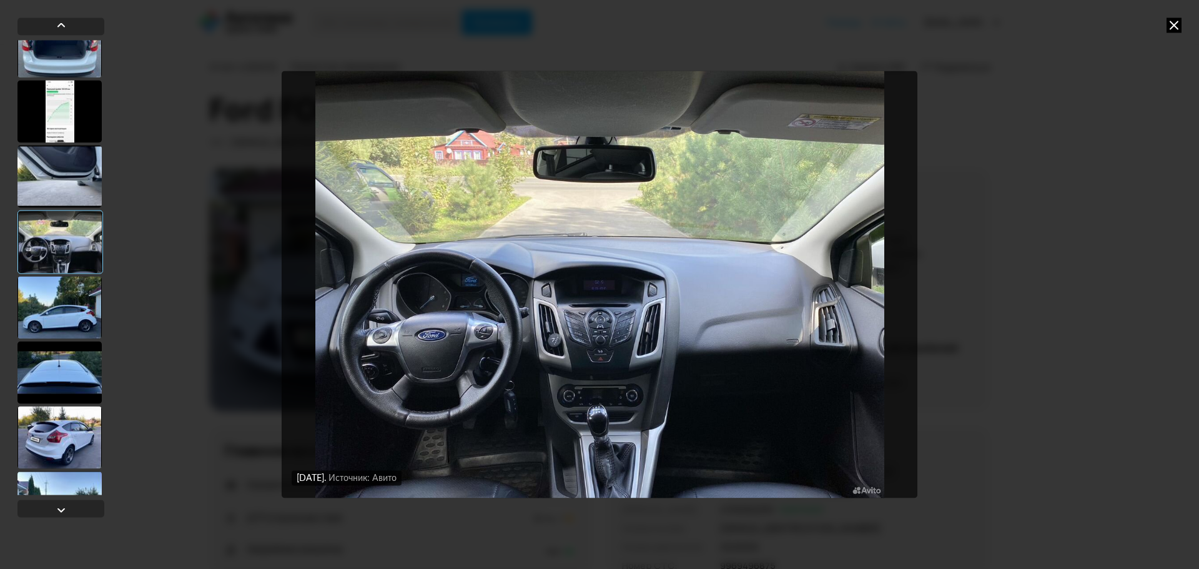
click at [1174, 21] on icon at bounding box center [1173, 24] width 15 height 15
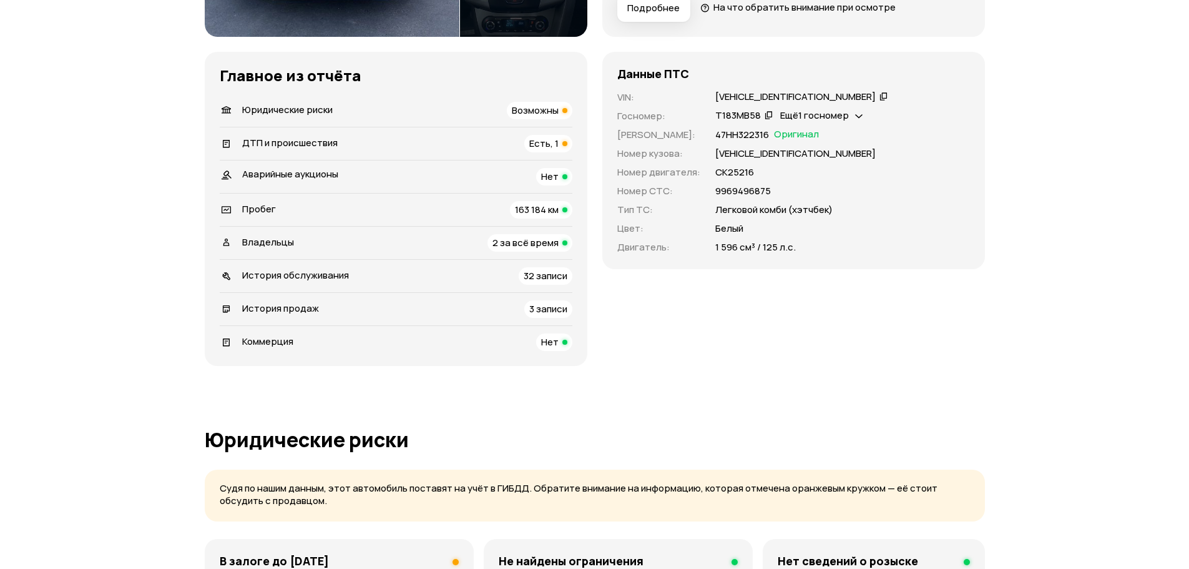
click at [357, 137] on div "ДТП и происшествия Есть, 1" at bounding box center [396, 143] width 353 height 17
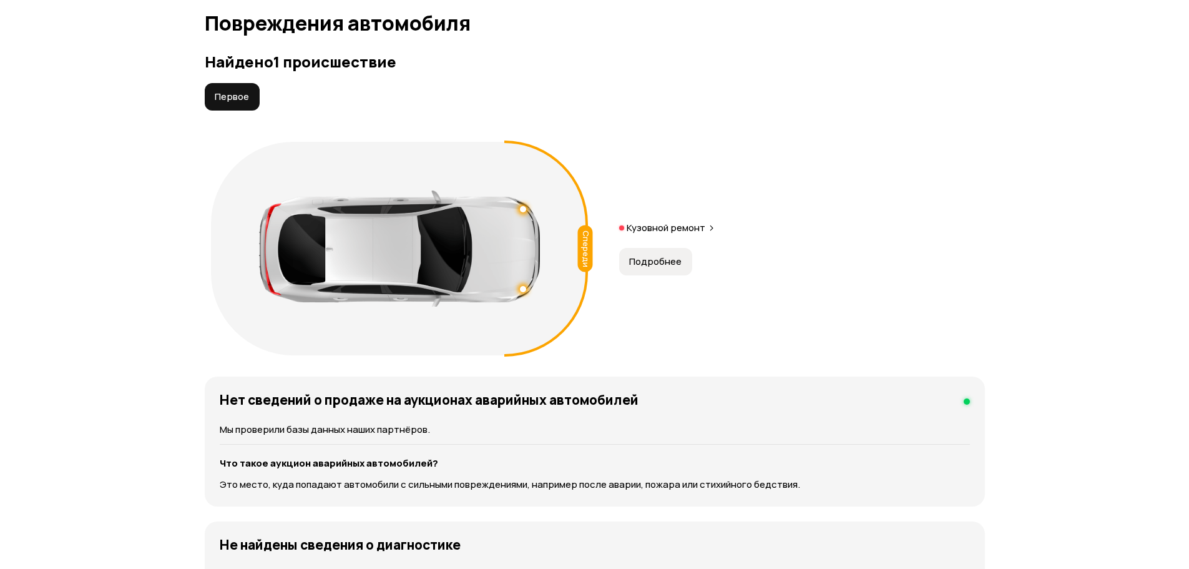
scroll to position [1293, 0]
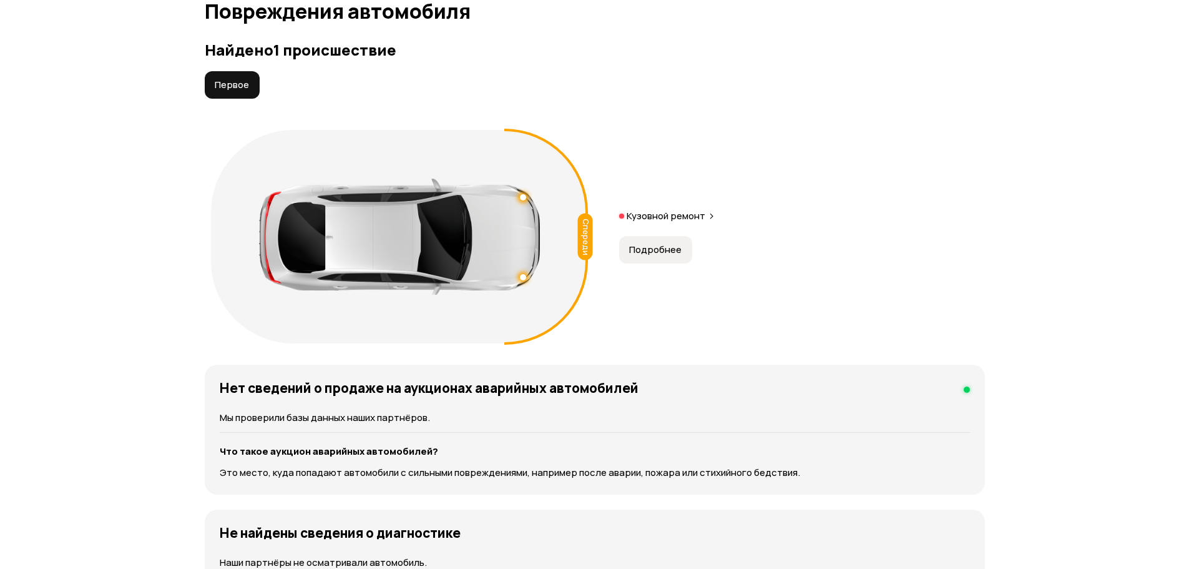
click at [642, 260] on button "Подробнее" at bounding box center [655, 249] width 73 height 27
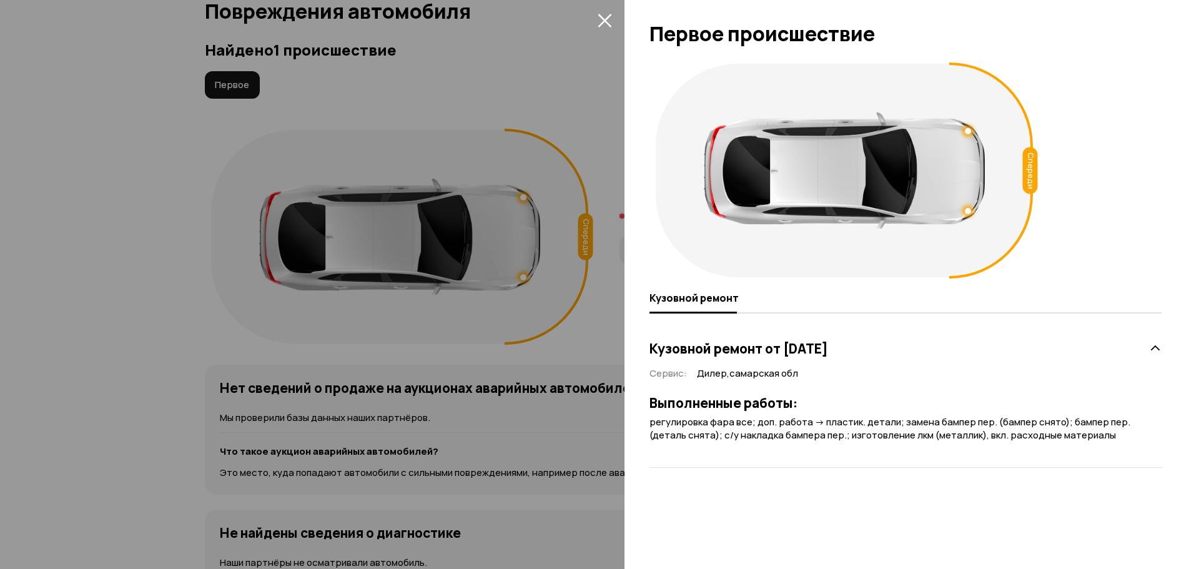
click at [611, 15] on icon "закрыть" at bounding box center [605, 20] width 14 height 14
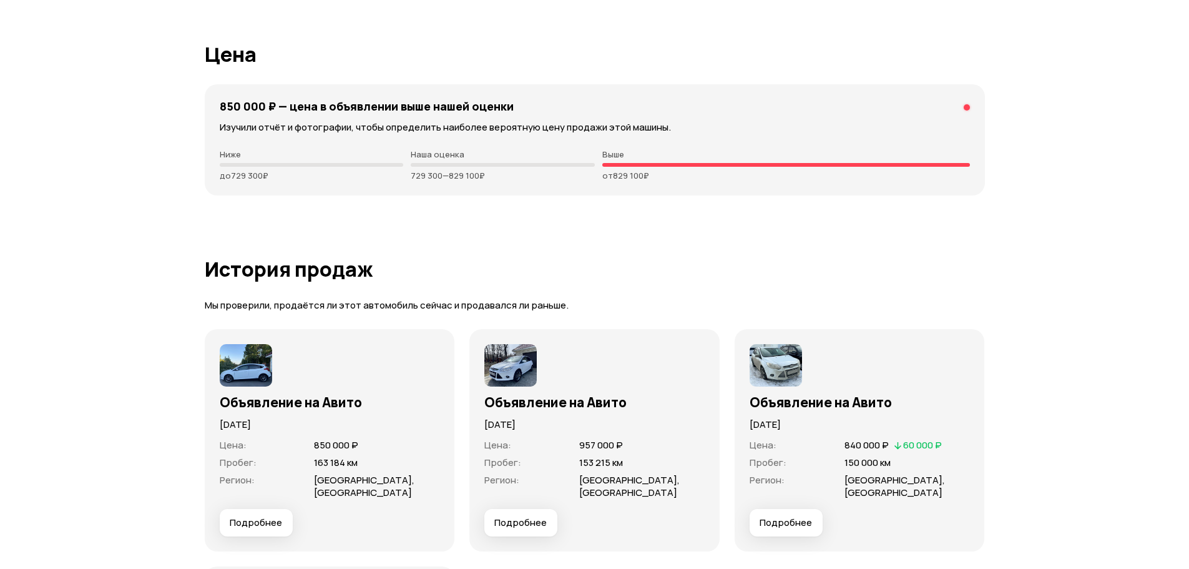
scroll to position [3354, 0]
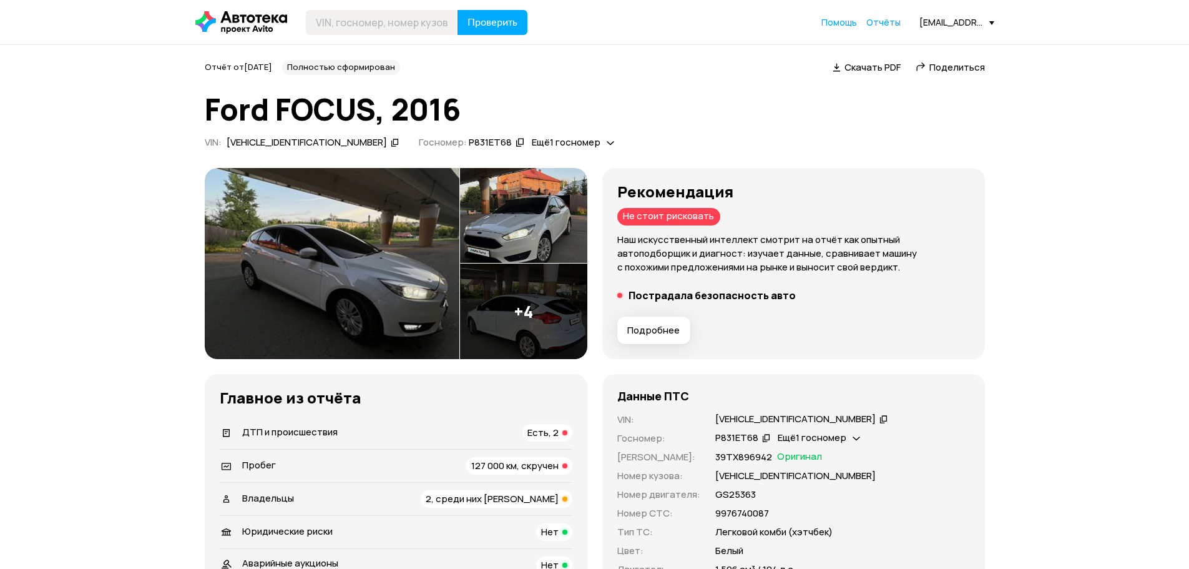
click at [322, 253] on img at bounding box center [332, 264] width 255 height 192
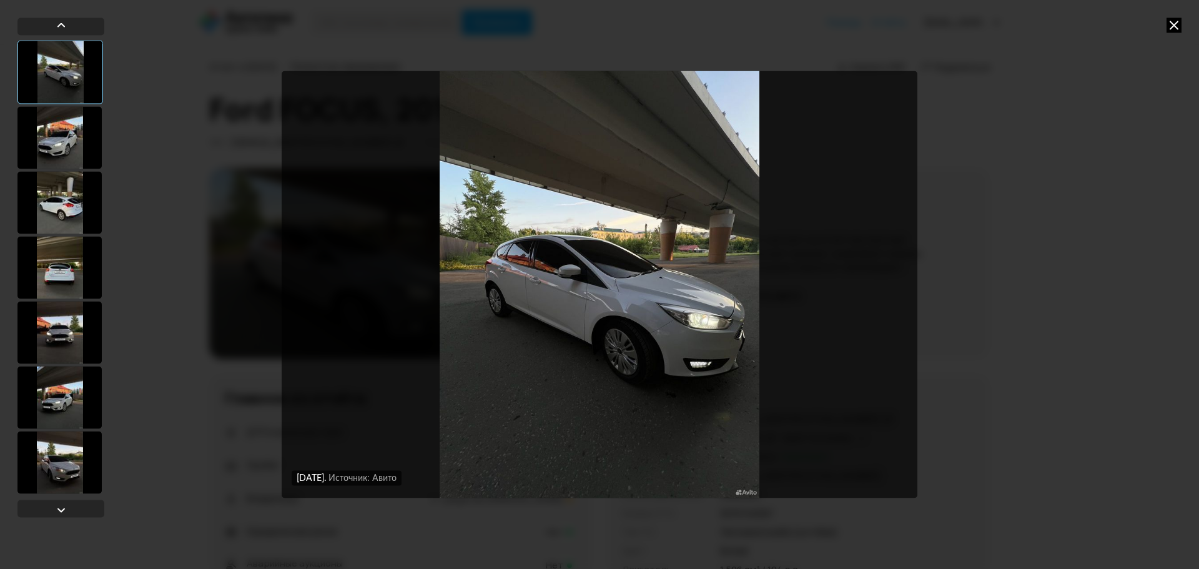
click at [62, 139] on div at bounding box center [59, 137] width 84 height 62
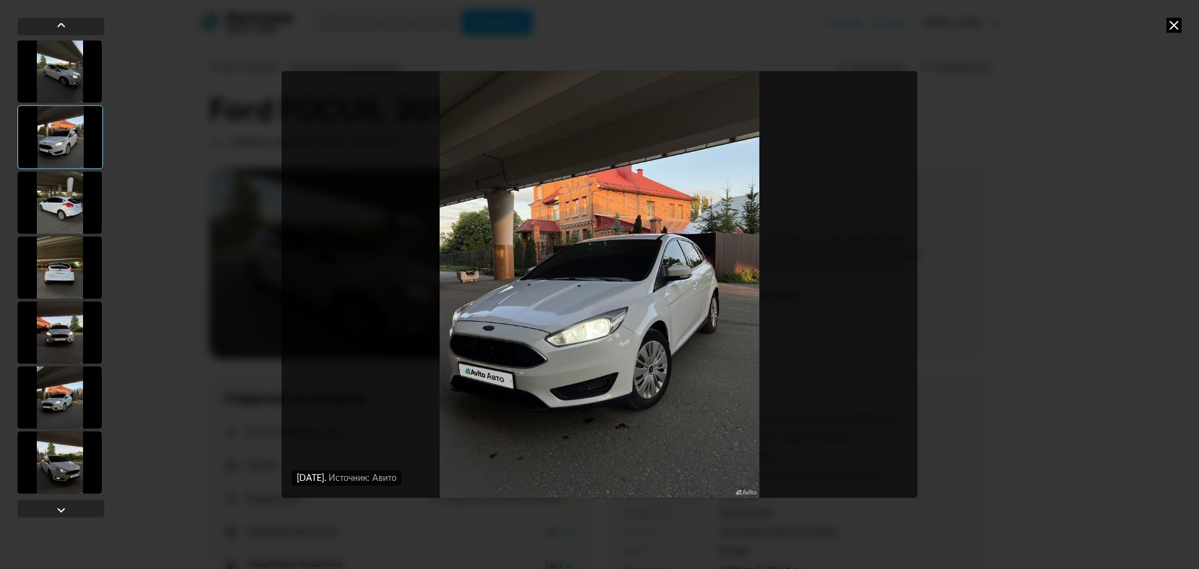
click at [76, 195] on div at bounding box center [59, 202] width 84 height 62
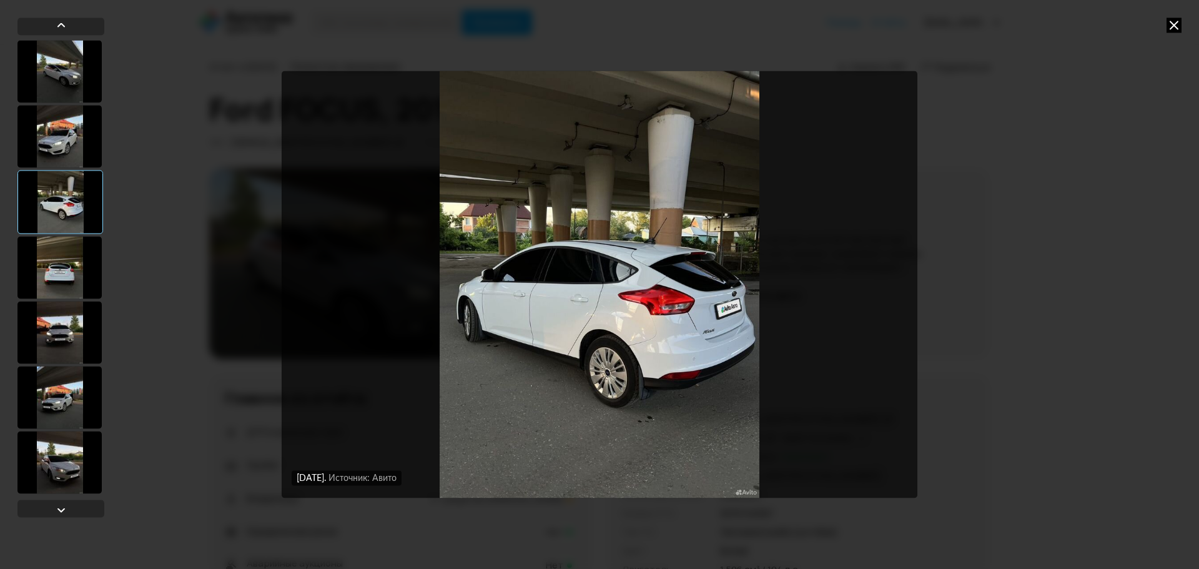
click at [59, 272] on div at bounding box center [59, 267] width 84 height 62
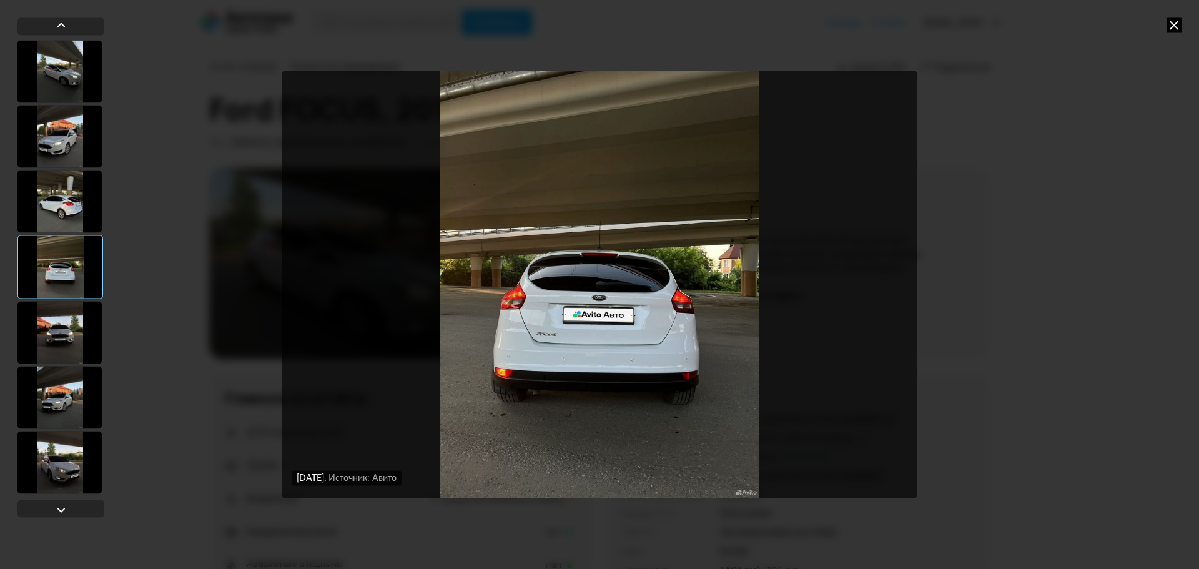
click at [46, 317] on div at bounding box center [59, 332] width 84 height 62
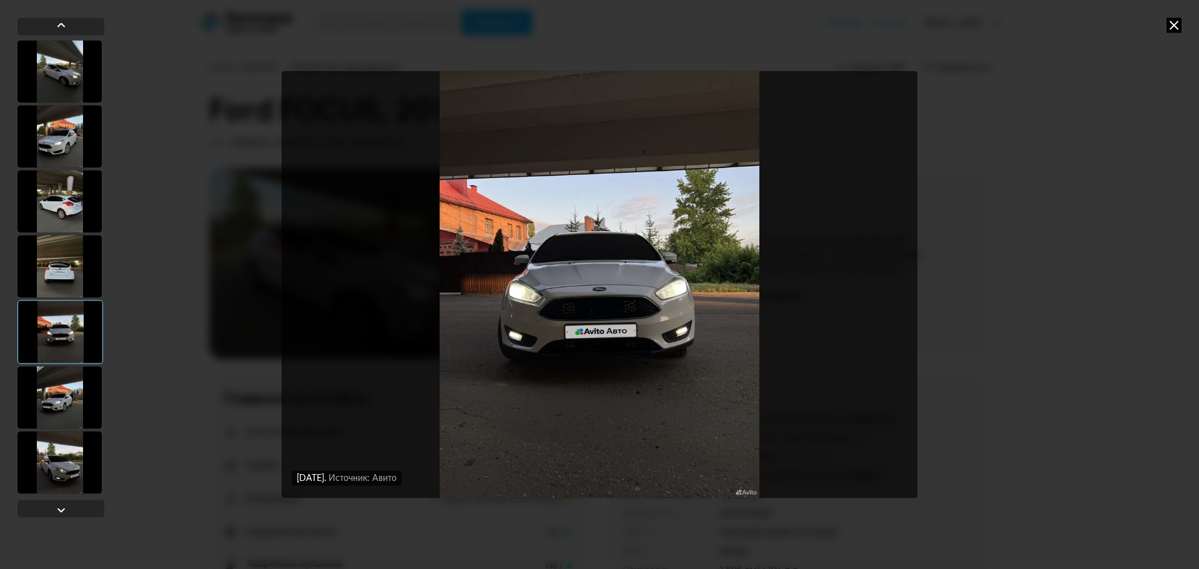
click at [61, 386] on div at bounding box center [59, 397] width 84 height 62
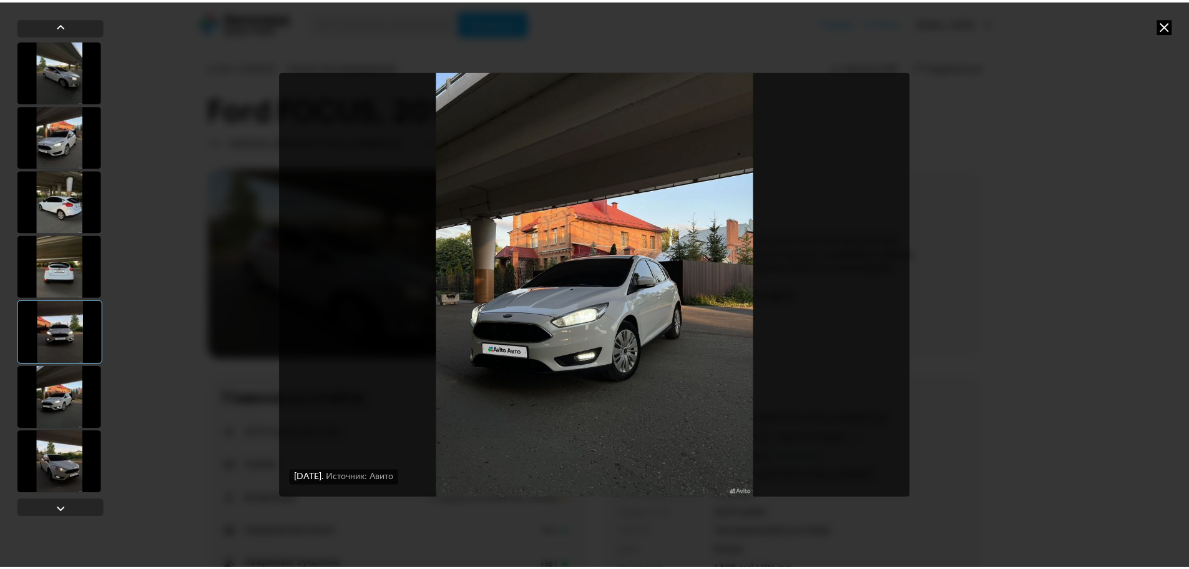
scroll to position [1, 0]
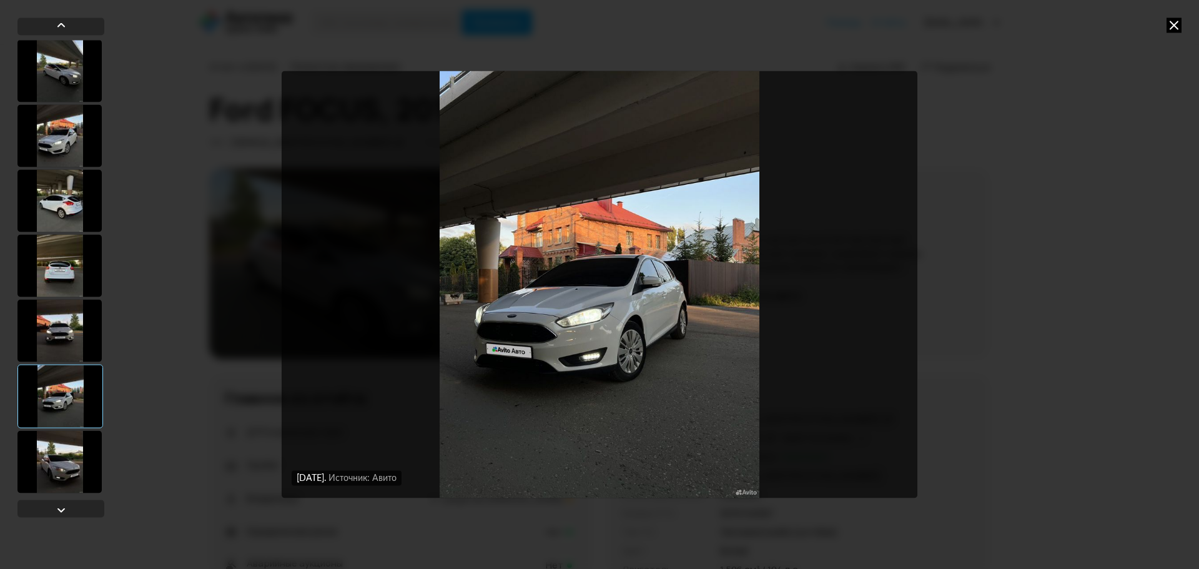
click at [77, 453] on div at bounding box center [59, 461] width 84 height 62
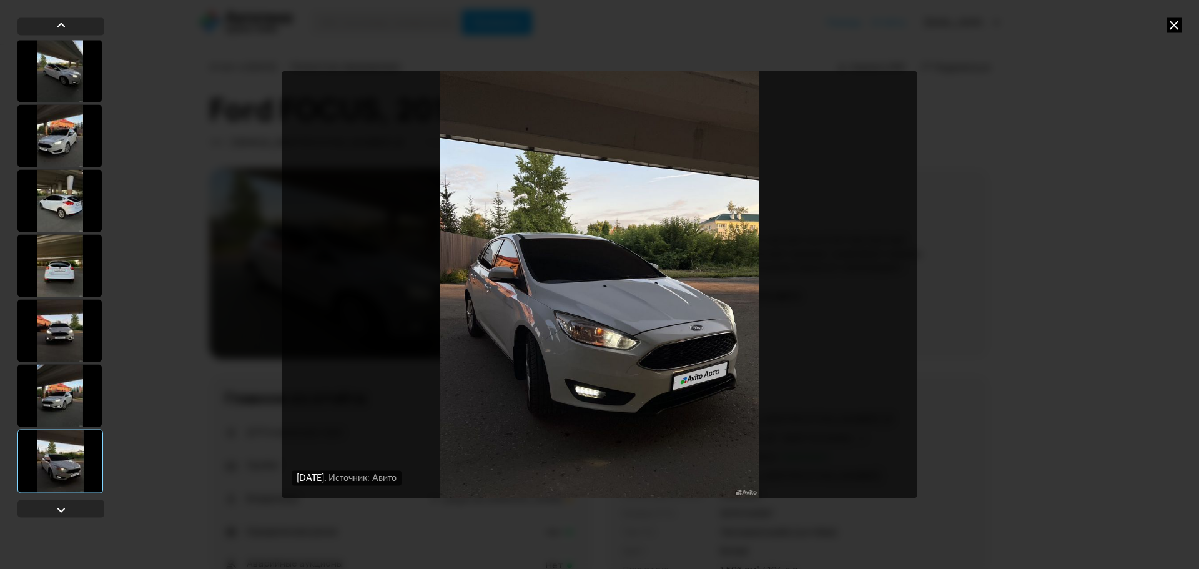
click at [1175, 22] on icon at bounding box center [1173, 24] width 15 height 15
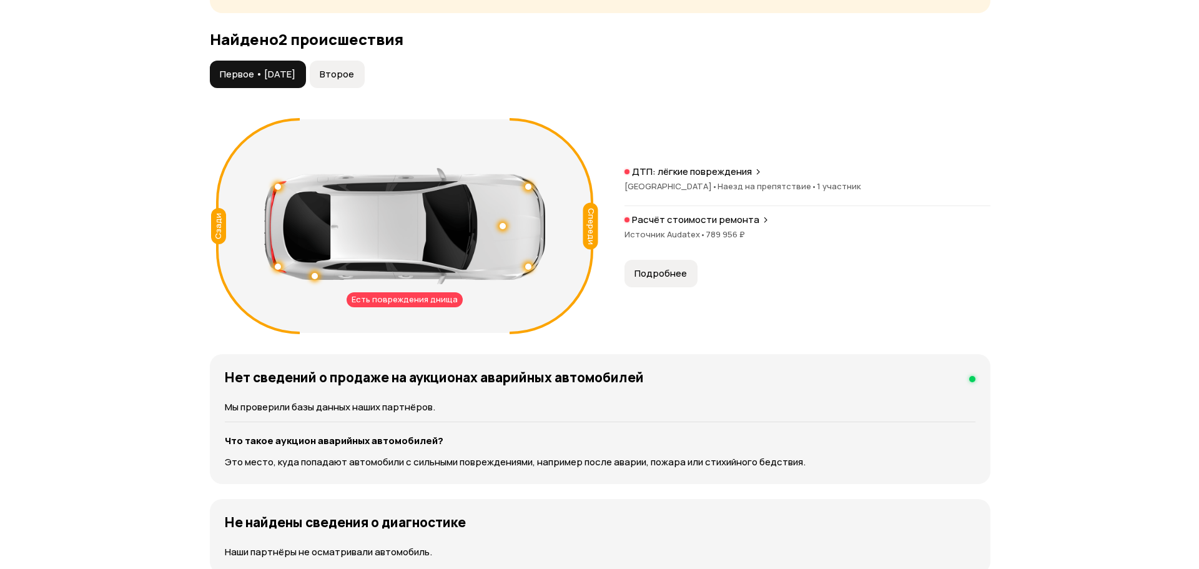
scroll to position [1311, 0]
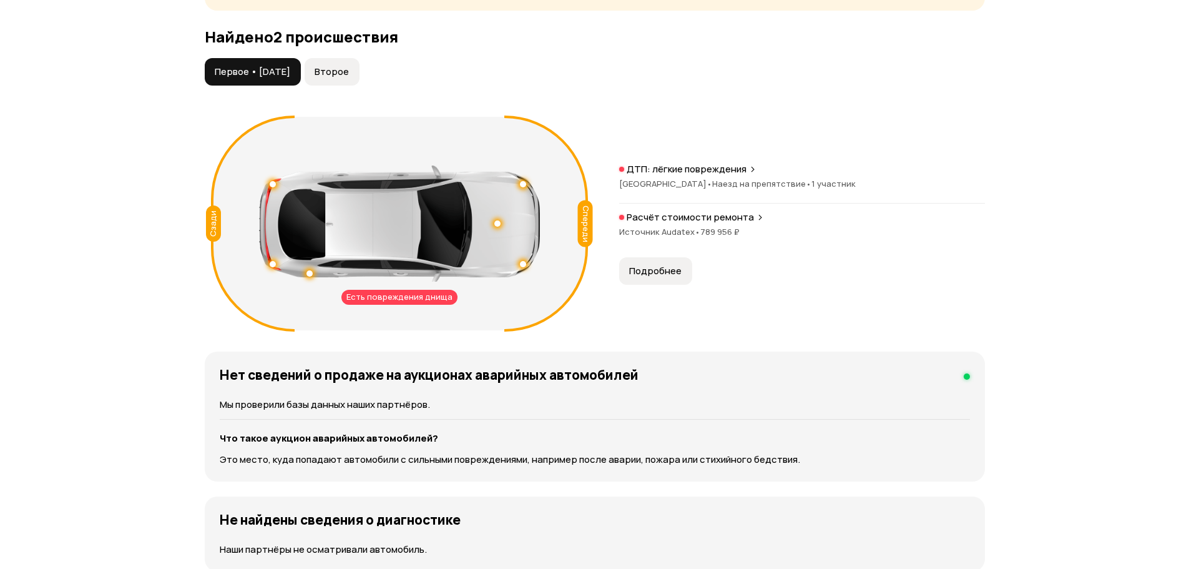
click at [350, 63] on button "Второе" at bounding box center [332, 71] width 55 height 27
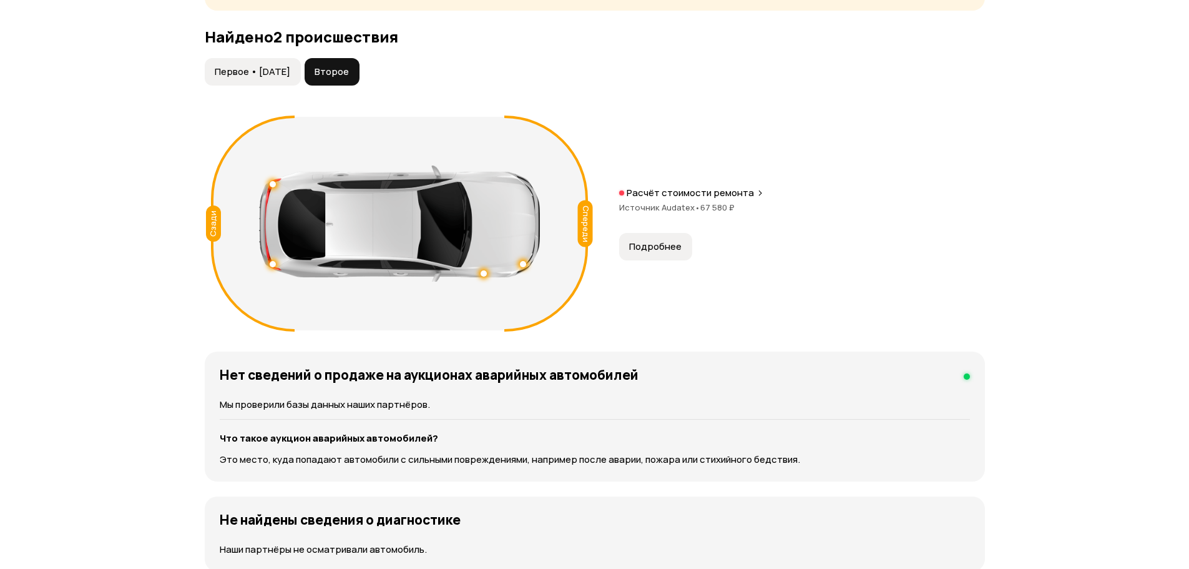
click at [288, 72] on span "Первое • [DATE]" at bounding box center [253, 72] width 76 height 12
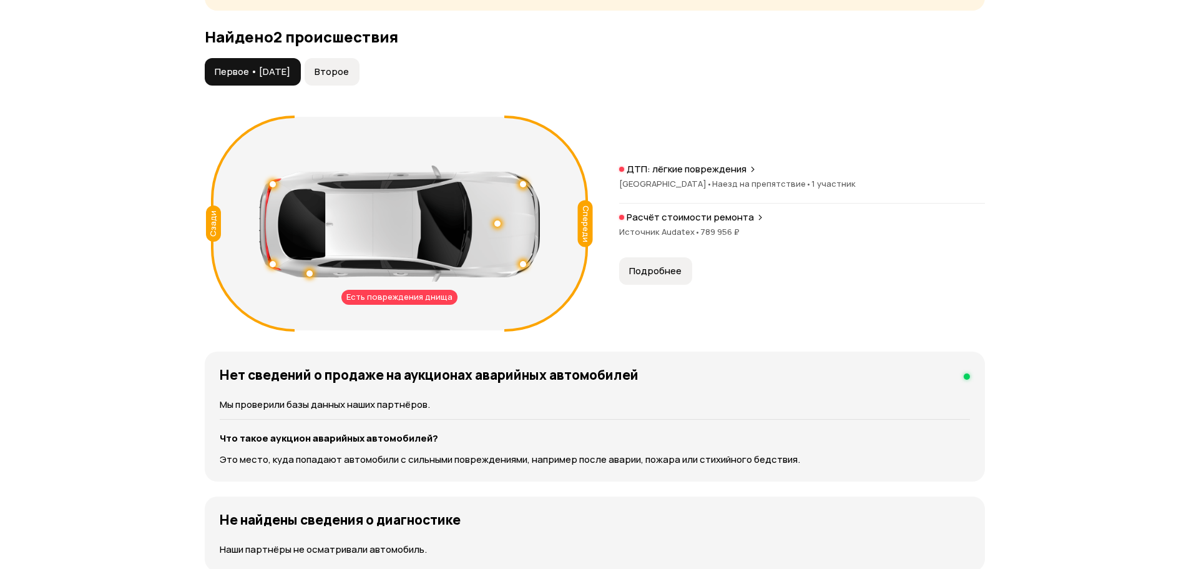
drag, startPoint x: 695, startPoint y: 229, endPoint x: 739, endPoint y: 232, distance: 43.8
click at [739, 232] on div "Источник Audatex • 789 956 ₽" at bounding box center [802, 231] width 366 height 11
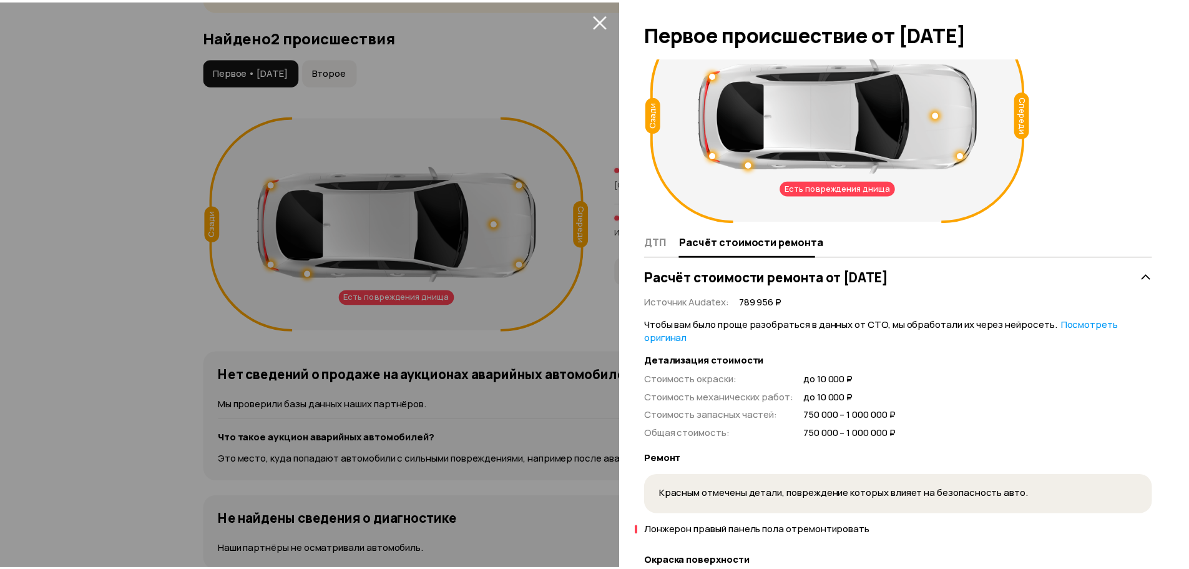
scroll to position [375, 0]
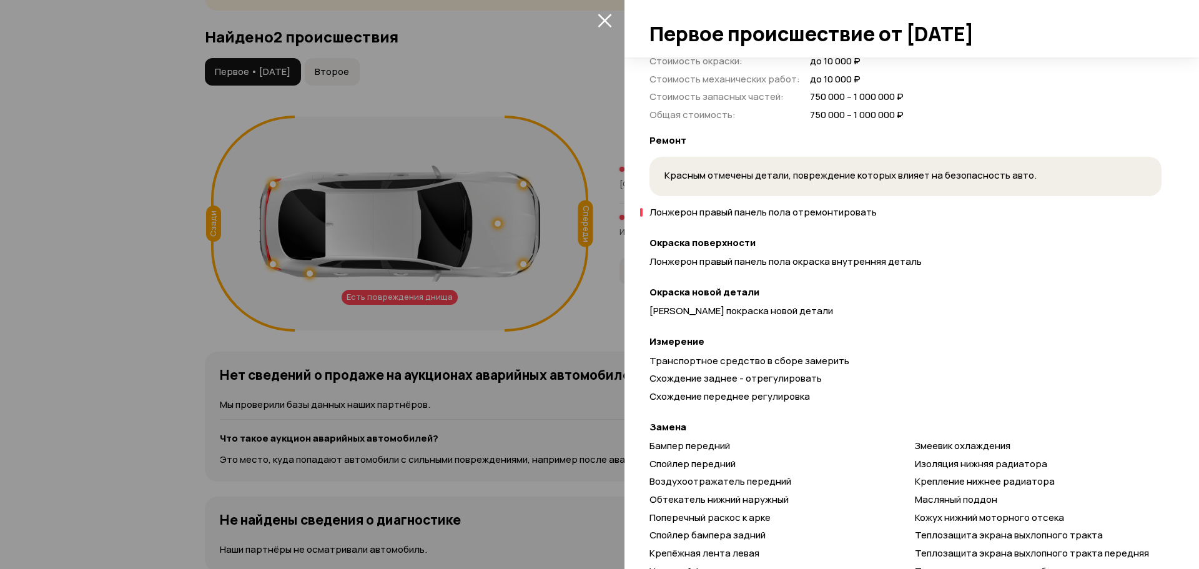
click at [564, 252] on div at bounding box center [599, 284] width 1199 height 569
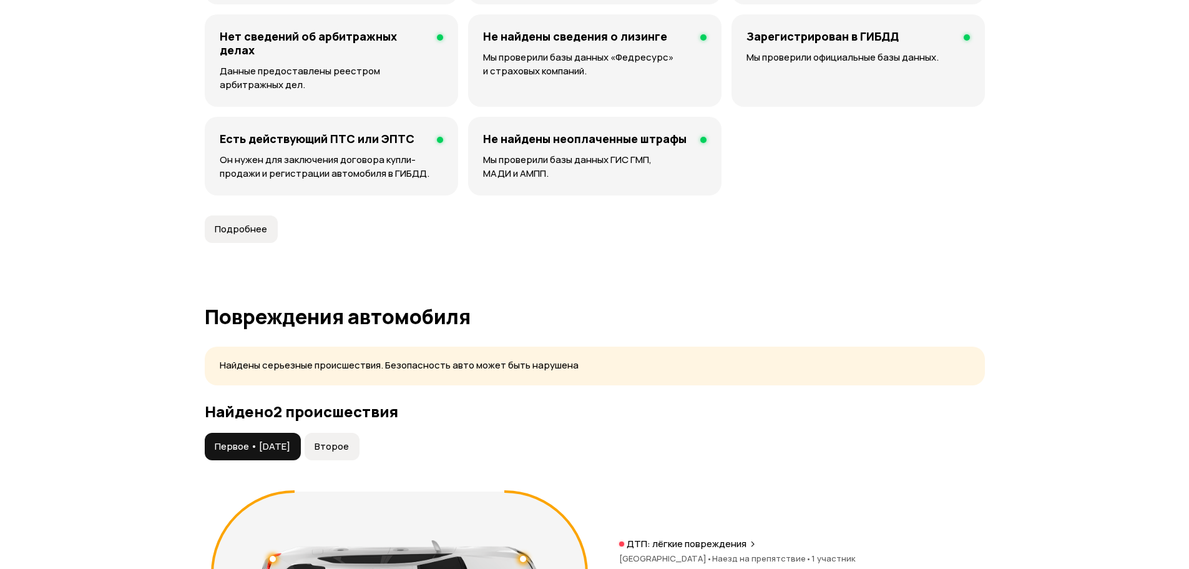
scroll to position [1186, 0]
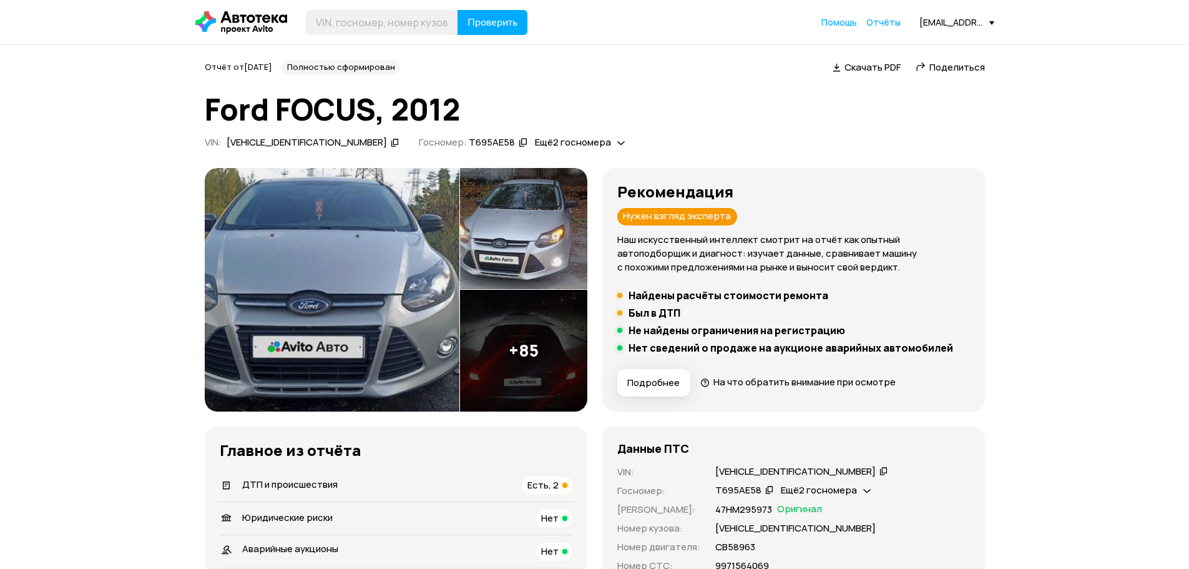
click at [357, 205] on img at bounding box center [332, 290] width 255 height 244
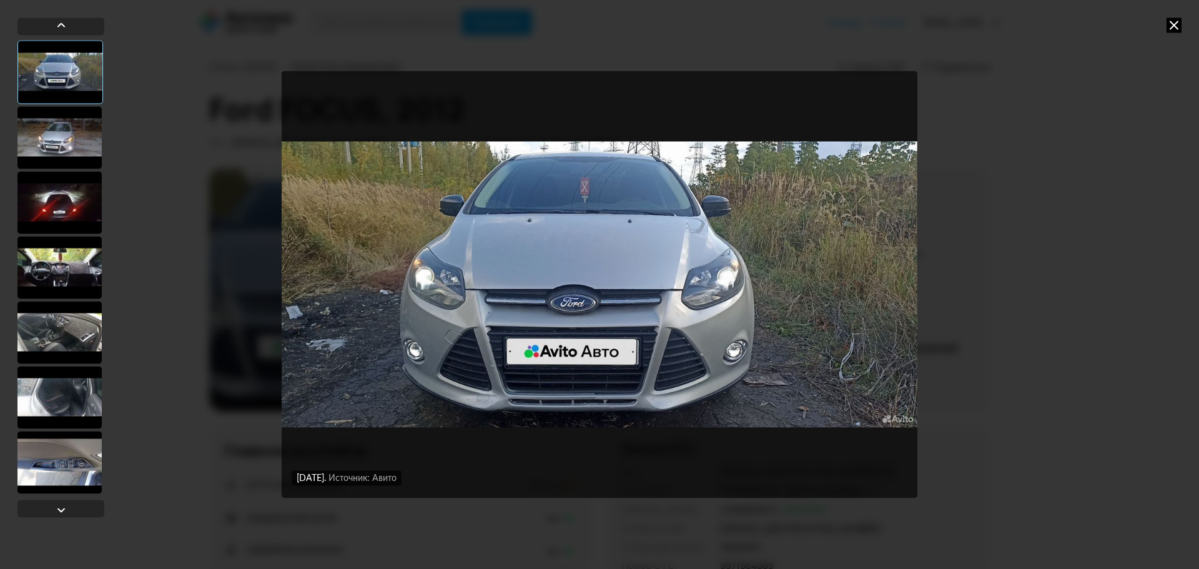
click at [35, 141] on div at bounding box center [59, 137] width 84 height 62
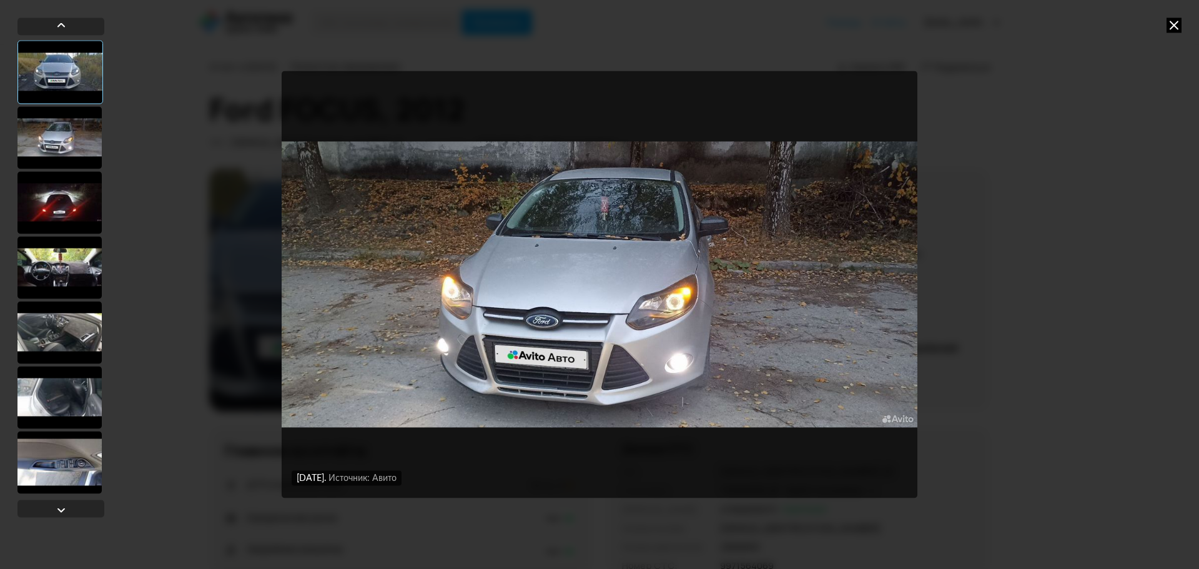
click at [65, 198] on div at bounding box center [59, 202] width 84 height 62
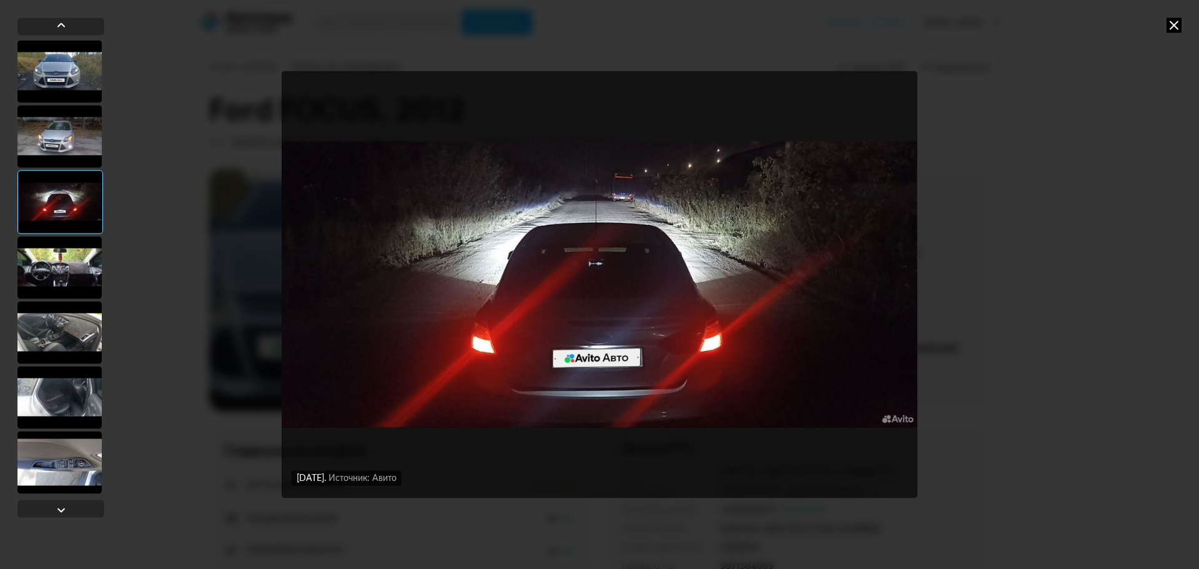
click at [61, 255] on div at bounding box center [59, 267] width 84 height 62
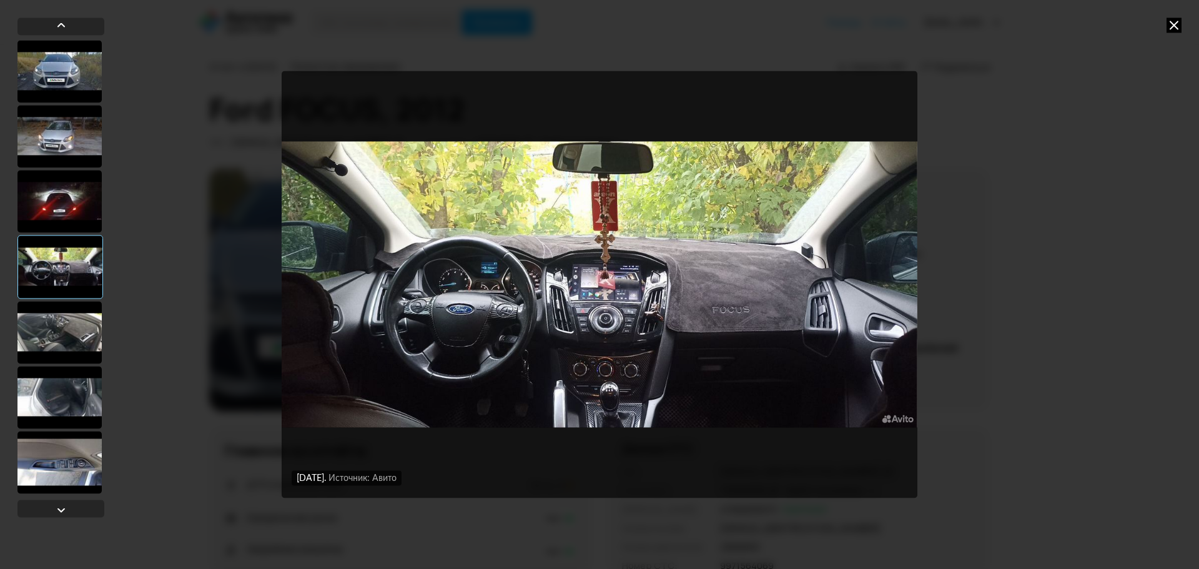
click at [62, 322] on div at bounding box center [59, 332] width 84 height 62
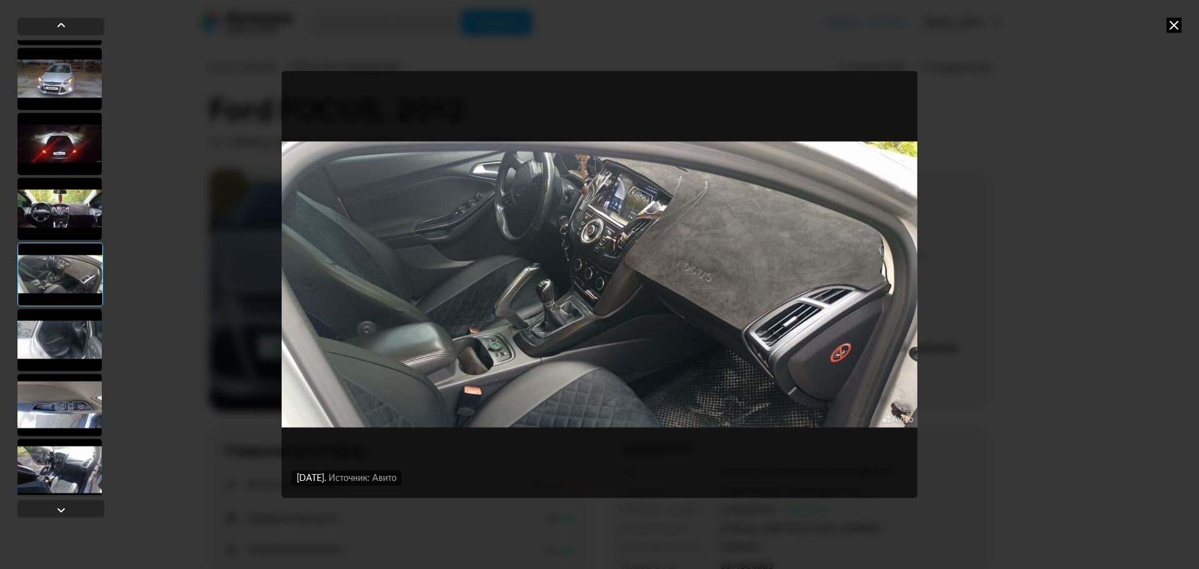
scroll to position [62, 0]
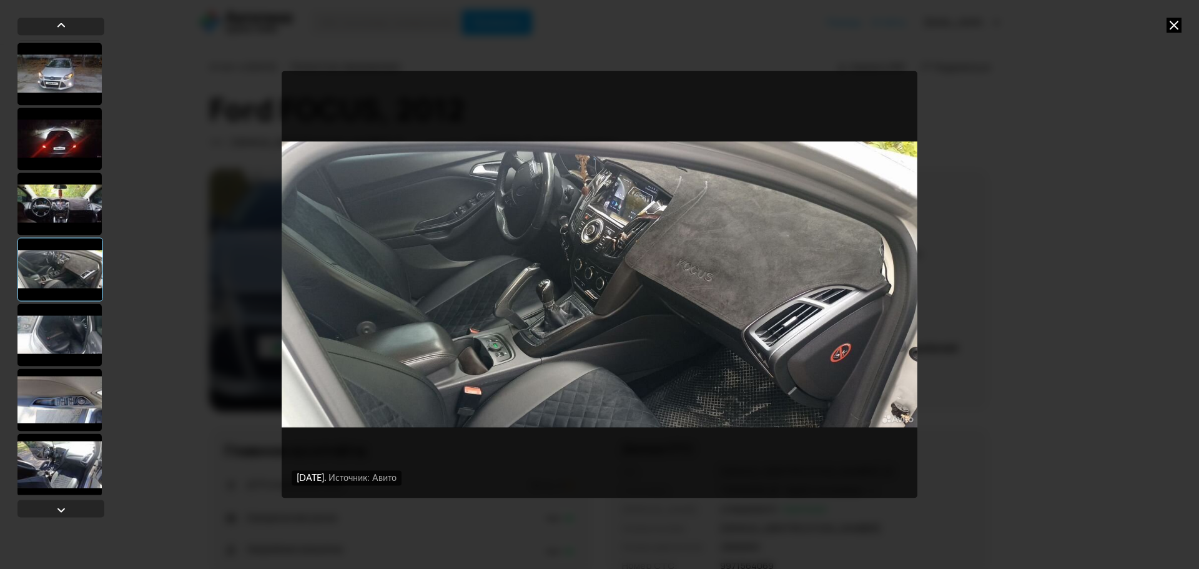
click at [51, 325] on div at bounding box center [59, 334] width 84 height 62
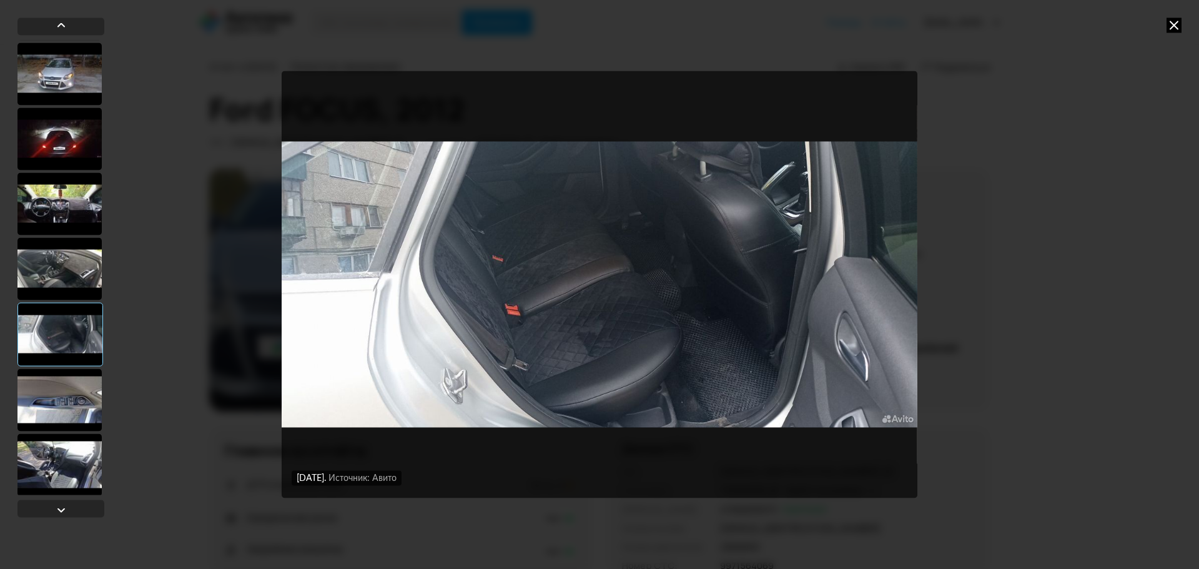
click at [78, 407] on div at bounding box center [59, 399] width 84 height 62
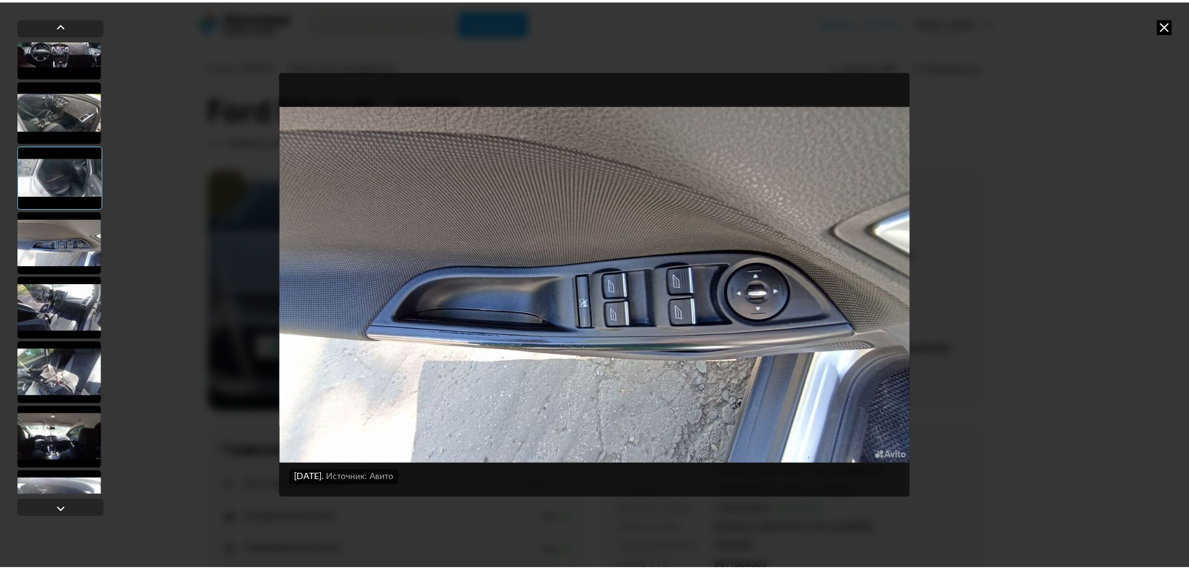
scroll to position [250, 0]
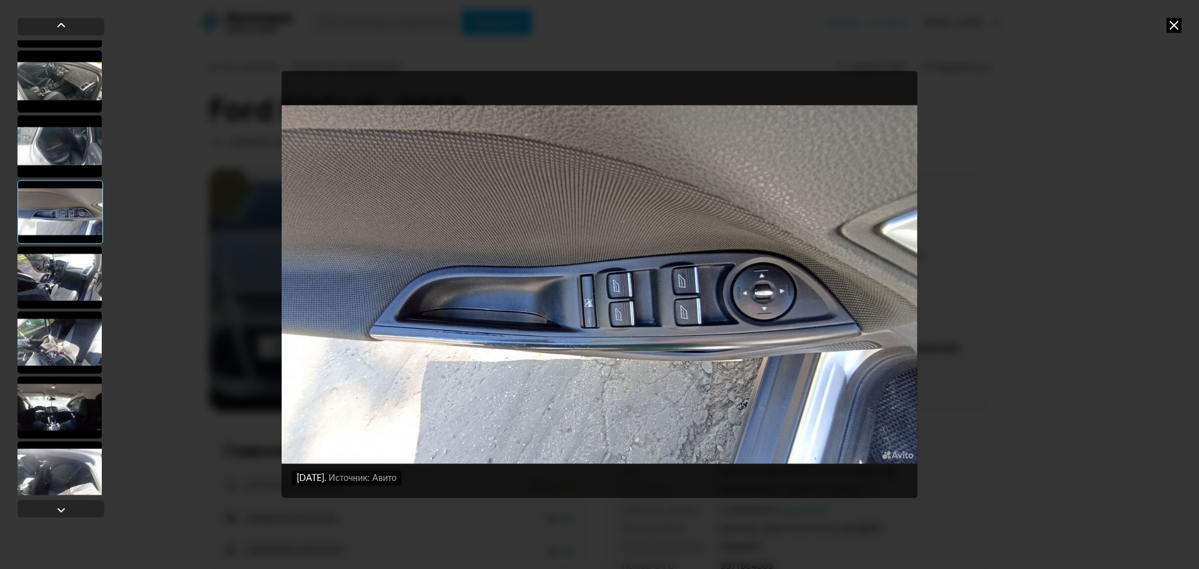
click at [59, 344] on div at bounding box center [59, 342] width 84 height 62
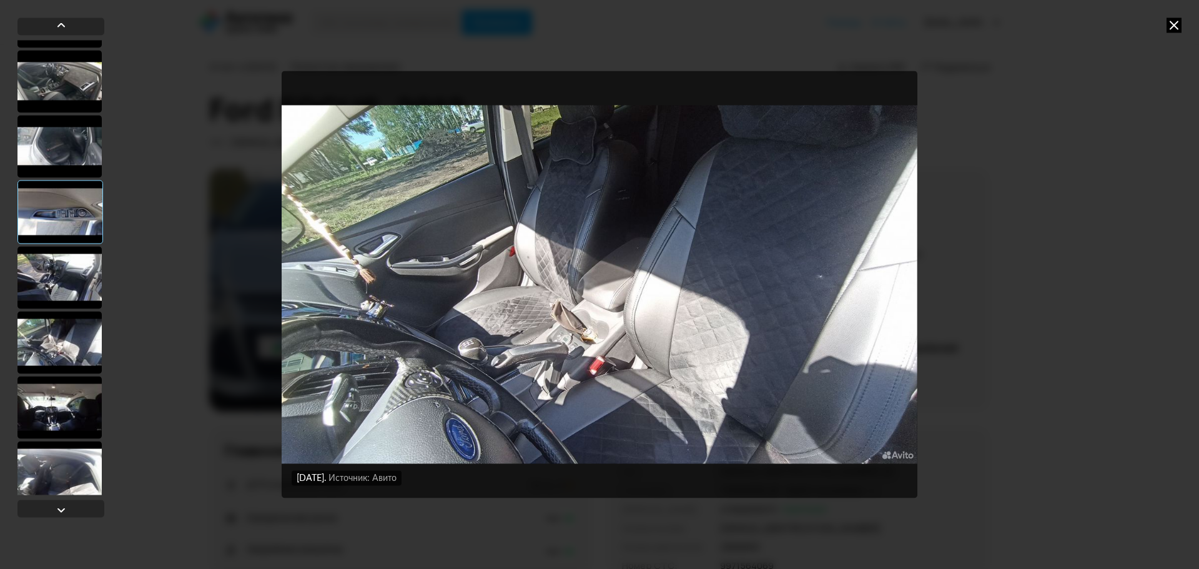
click at [58, 407] on div at bounding box center [59, 407] width 84 height 62
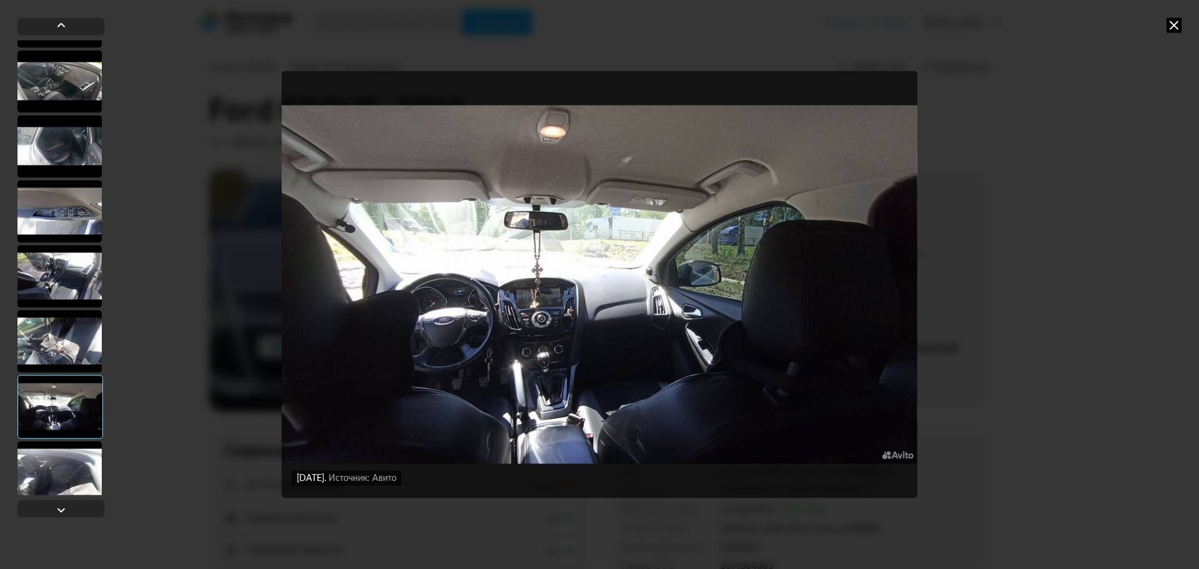
click at [1169, 27] on icon at bounding box center [1173, 24] width 15 height 15
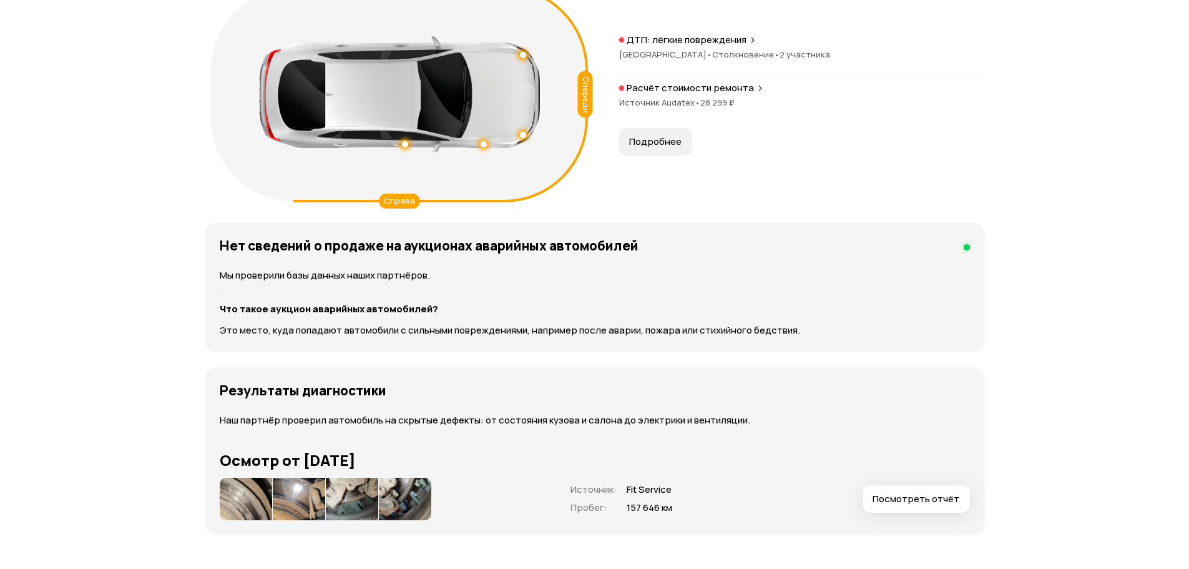
scroll to position [1186, 0]
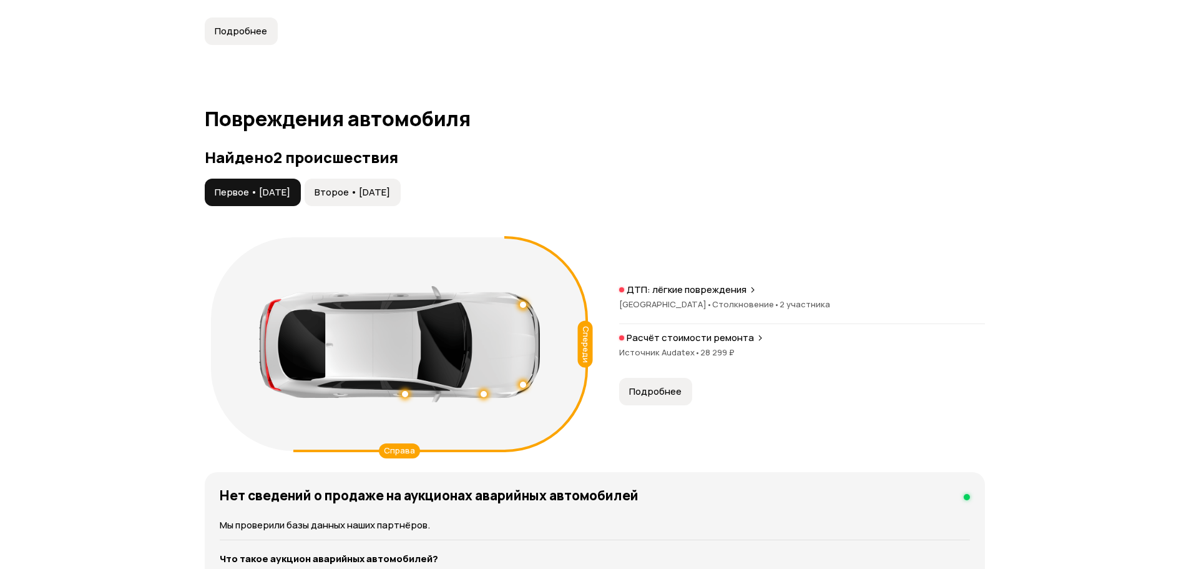
click at [352, 207] on div "Первое • 13 фев 2022 Второе • 07 апр 2022 Спереди Справа ДТП: лёгкие повреждени…" at bounding box center [595, 318] width 780 height 278
click at [395, 184] on button "Второе • 07 апр 2022" at bounding box center [353, 192] width 96 height 27
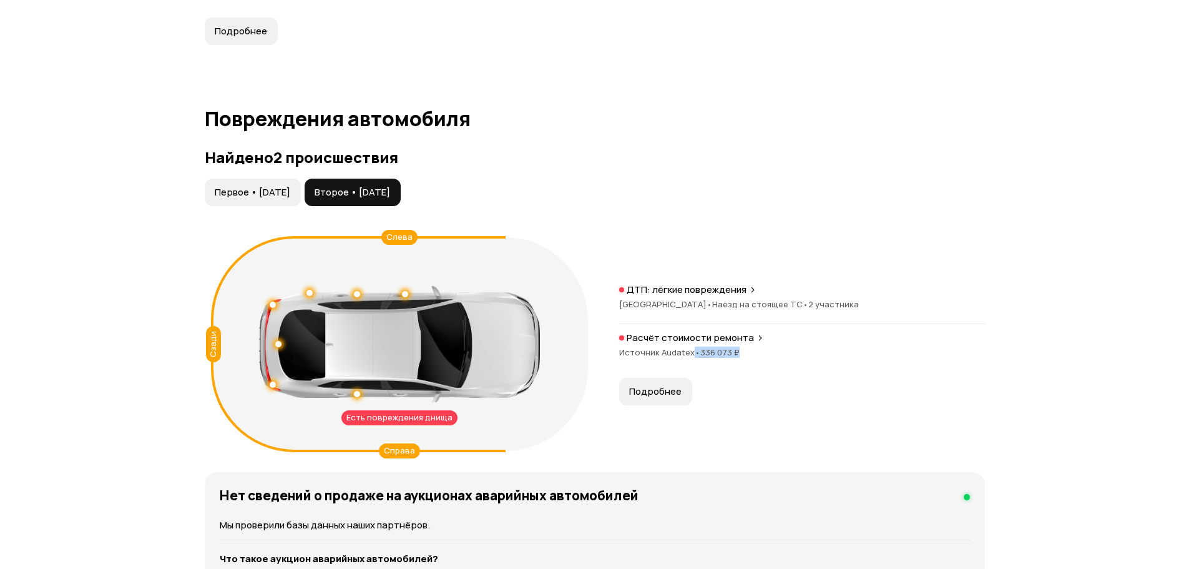
drag, startPoint x: 696, startPoint y: 358, endPoint x: 750, endPoint y: 357, distance: 53.7
click at [749, 357] on div "Расчёт стоимости ремонта Источник Audatex • 336 073 ₽" at bounding box center [802, 352] width 366 height 40
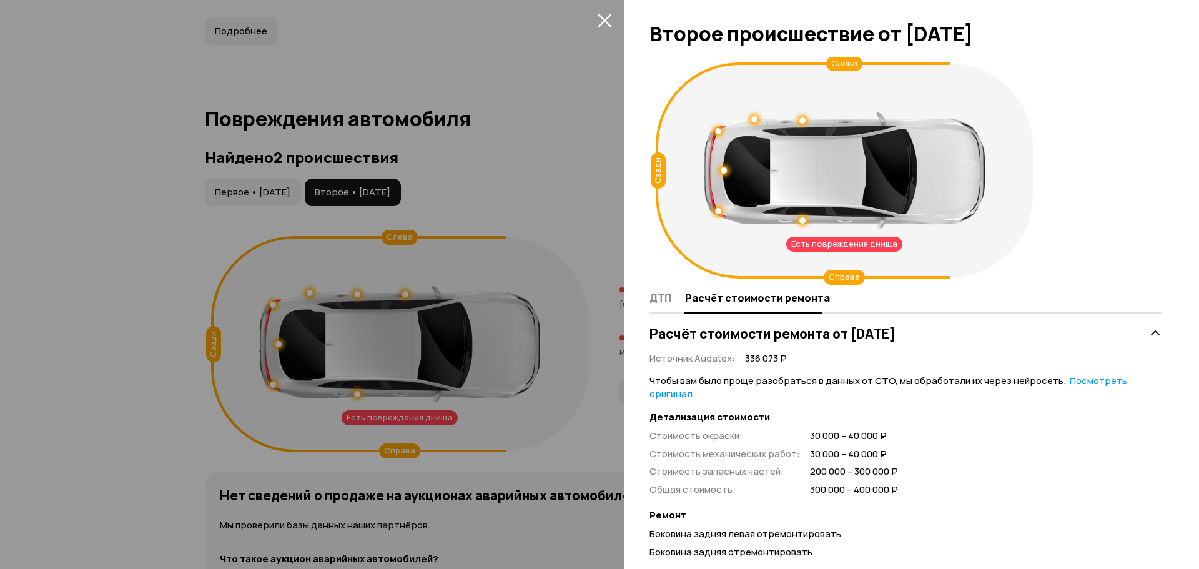
click at [598, 9] on div at bounding box center [599, 284] width 1199 height 569
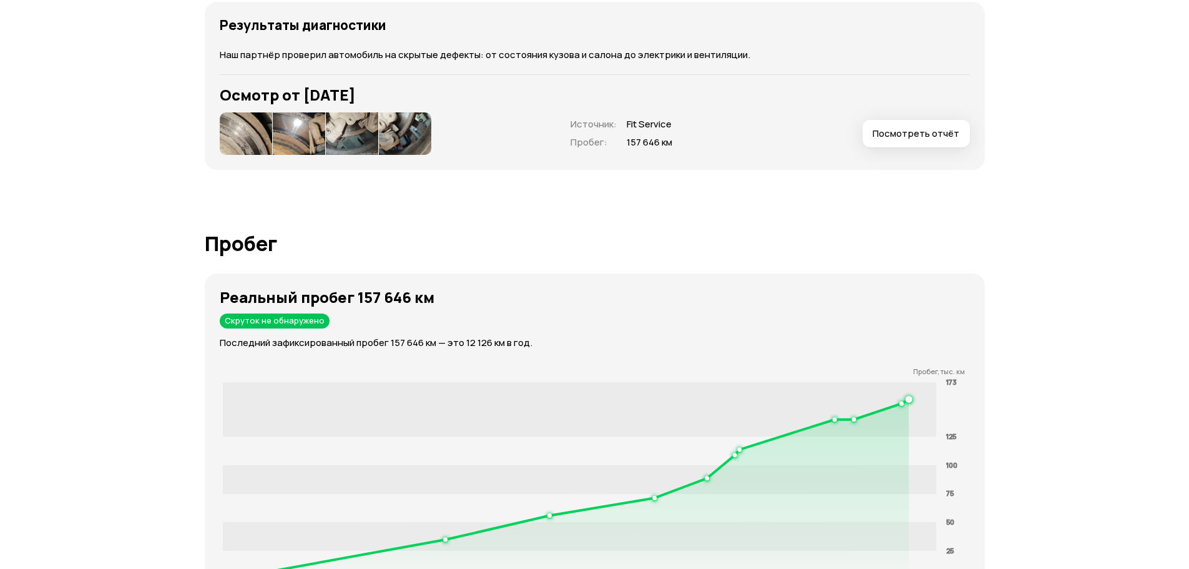
scroll to position [1936, 0]
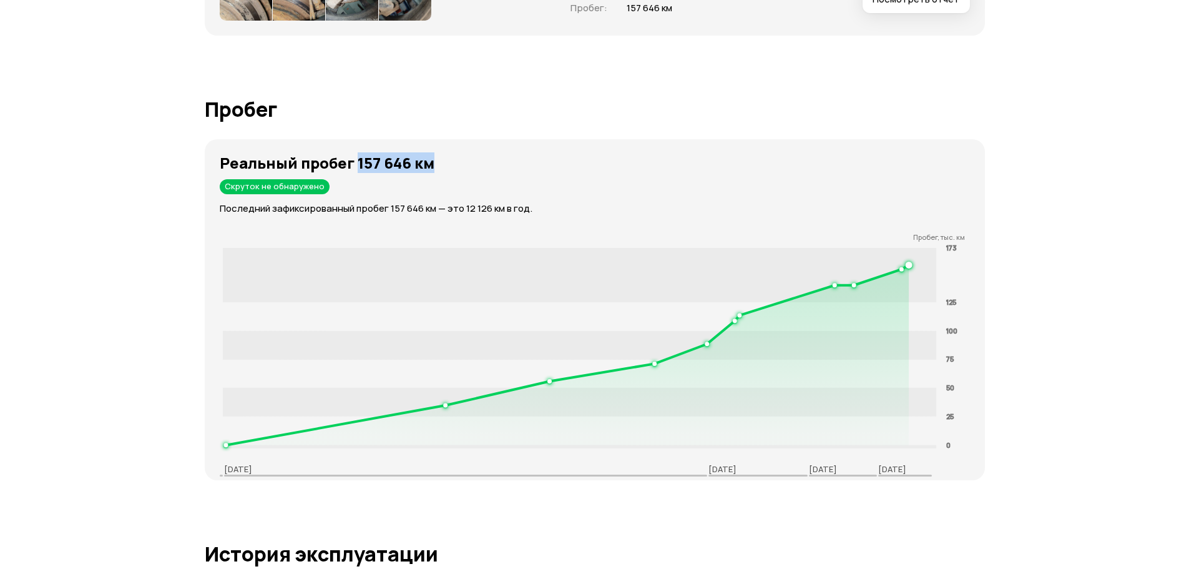
drag, startPoint x: 354, startPoint y: 162, endPoint x: 900, endPoint y: 199, distance: 546.9
click at [549, 174] on div "Реальный пробег 157 646 км Скруток не обнаружено Последний зафиксированный проб…" at bounding box center [602, 184] width 765 height 61
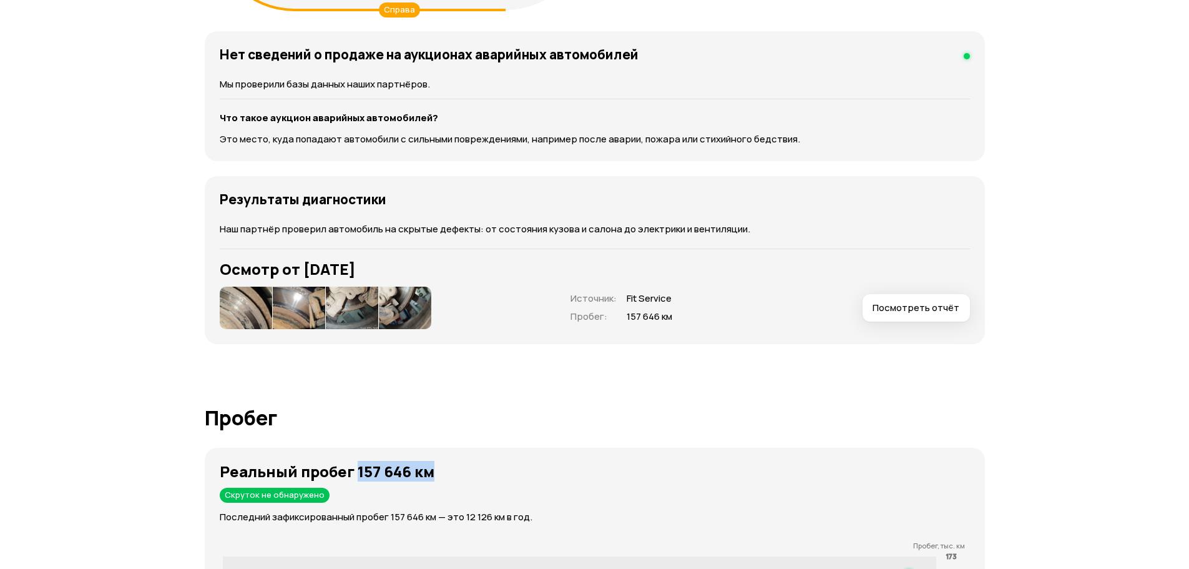
scroll to position [1623, 0]
